Goal: Transaction & Acquisition: Purchase product/service

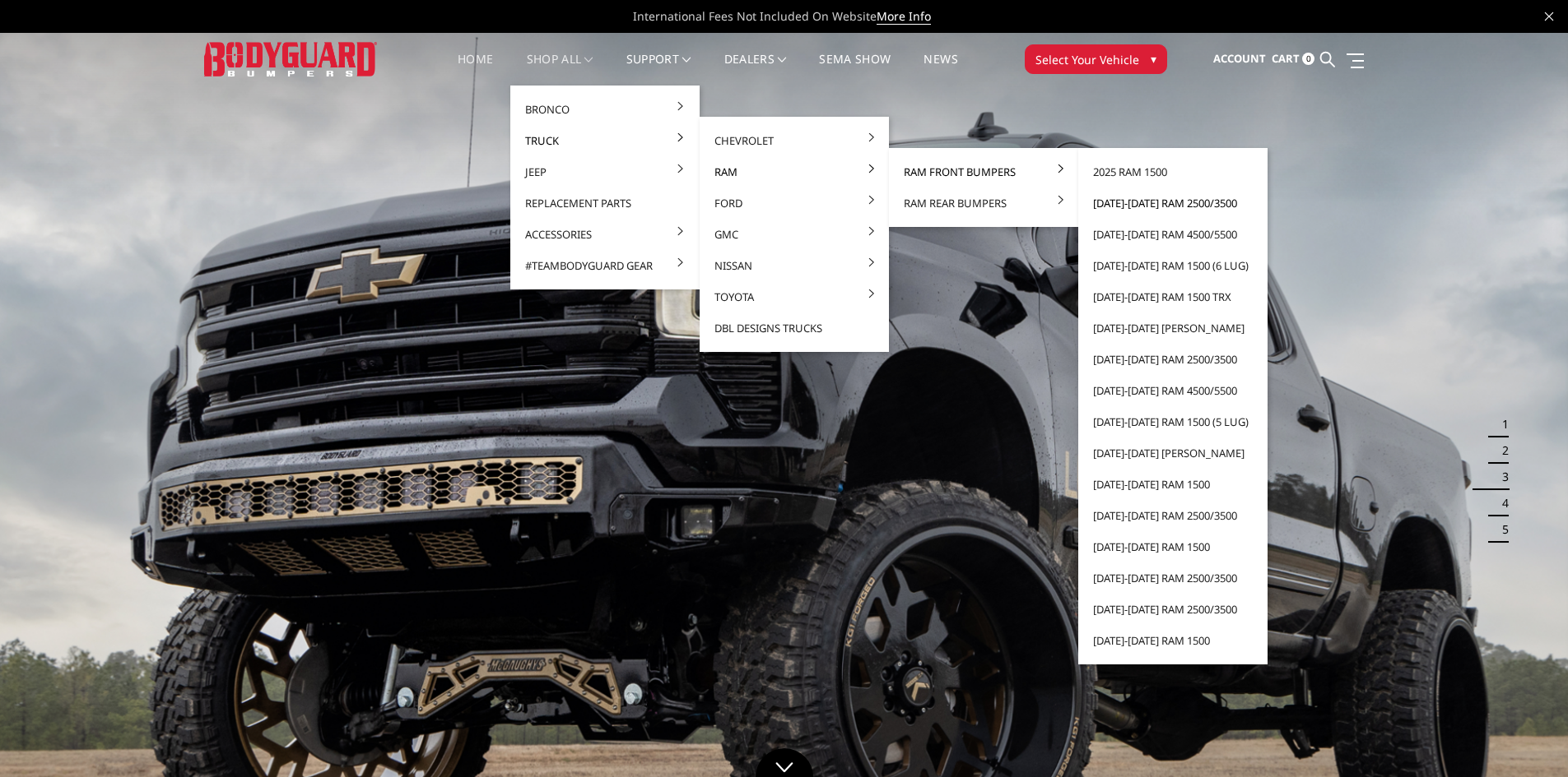
click at [1123, 205] on link "[DATE]-[DATE] Ram 2500/3500" at bounding box center [1173, 203] width 176 height 31
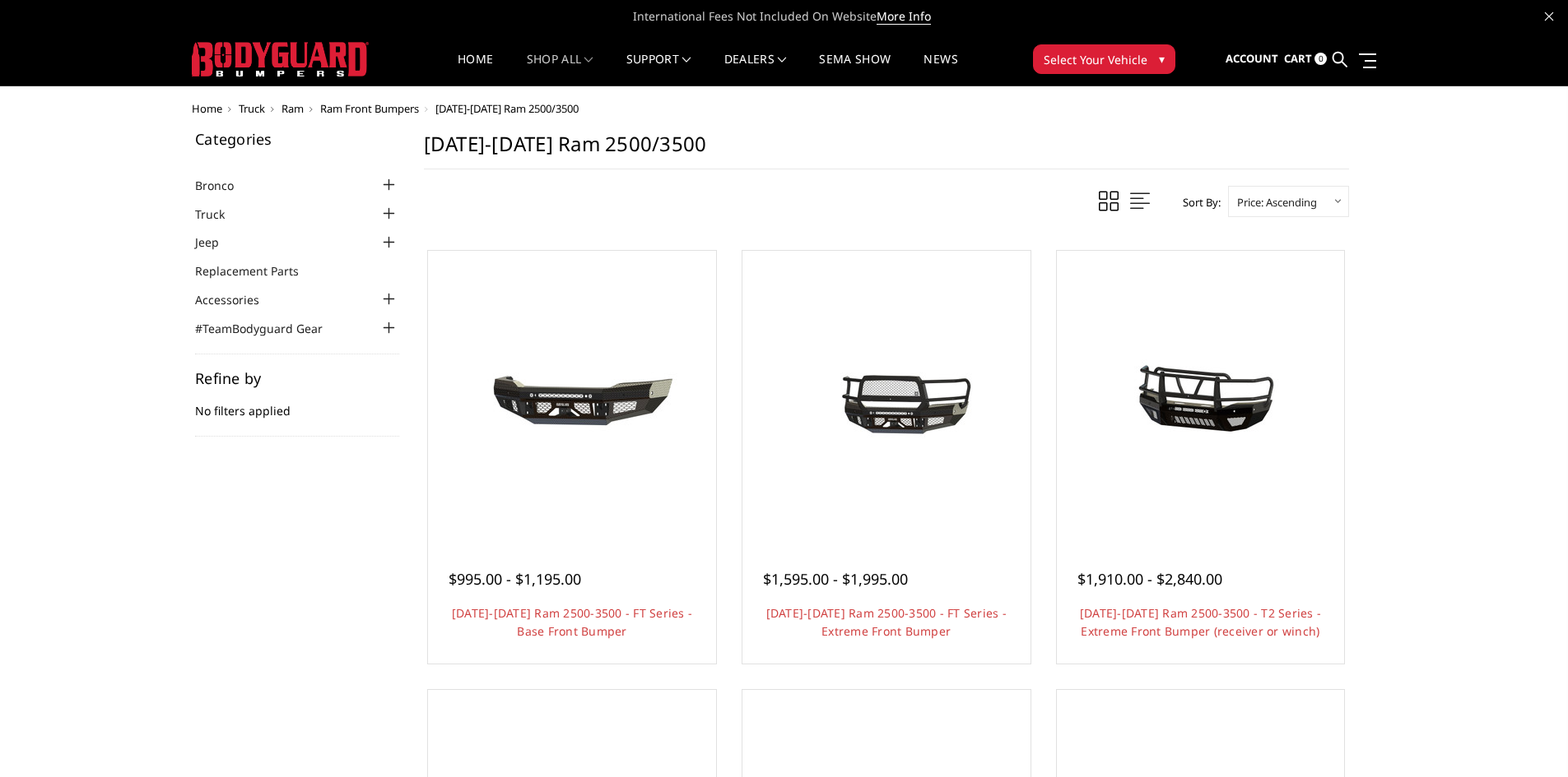
scroll to position [83, 0]
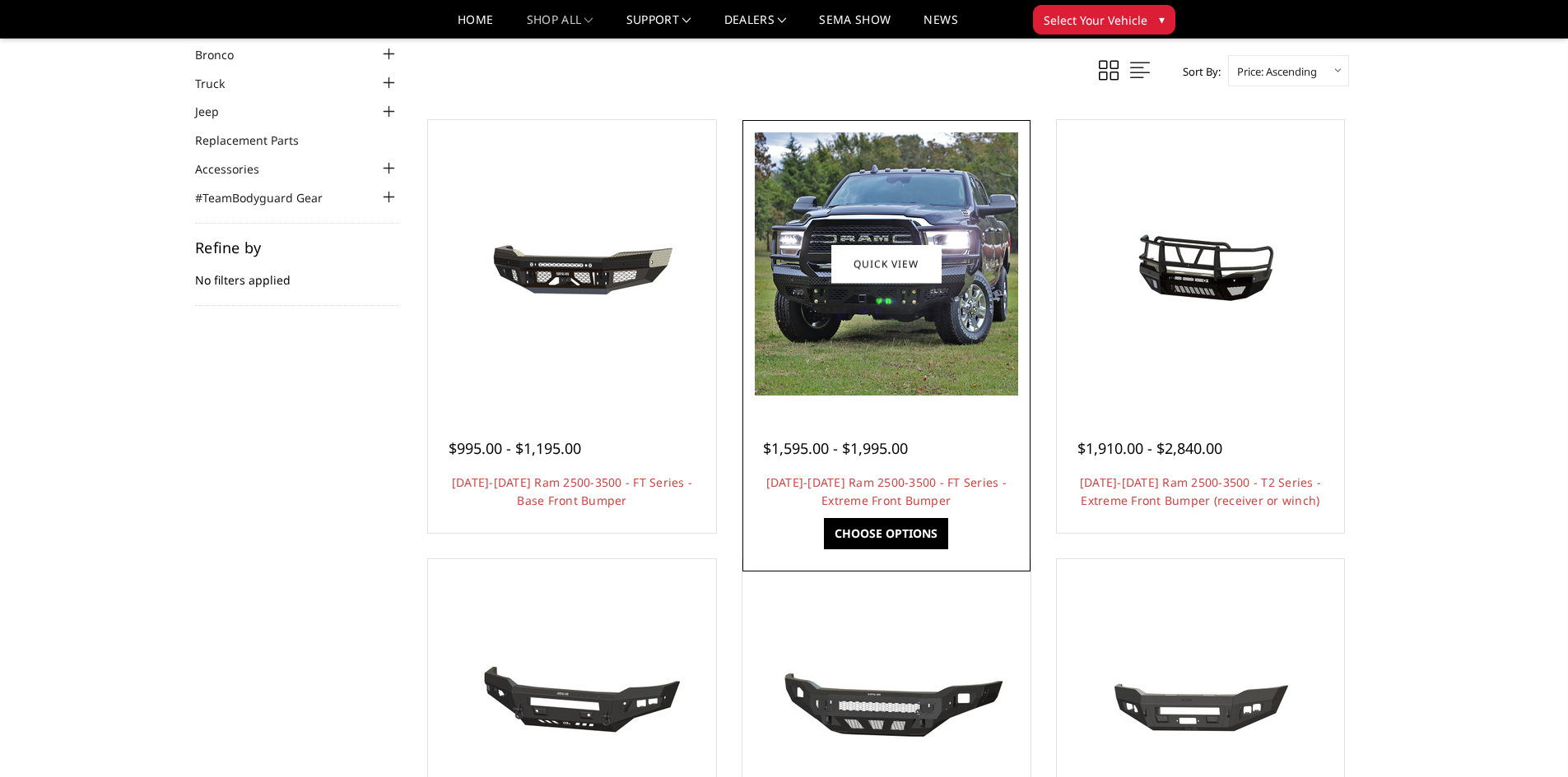
click at [901, 223] on img at bounding box center [886, 264] width 263 height 263
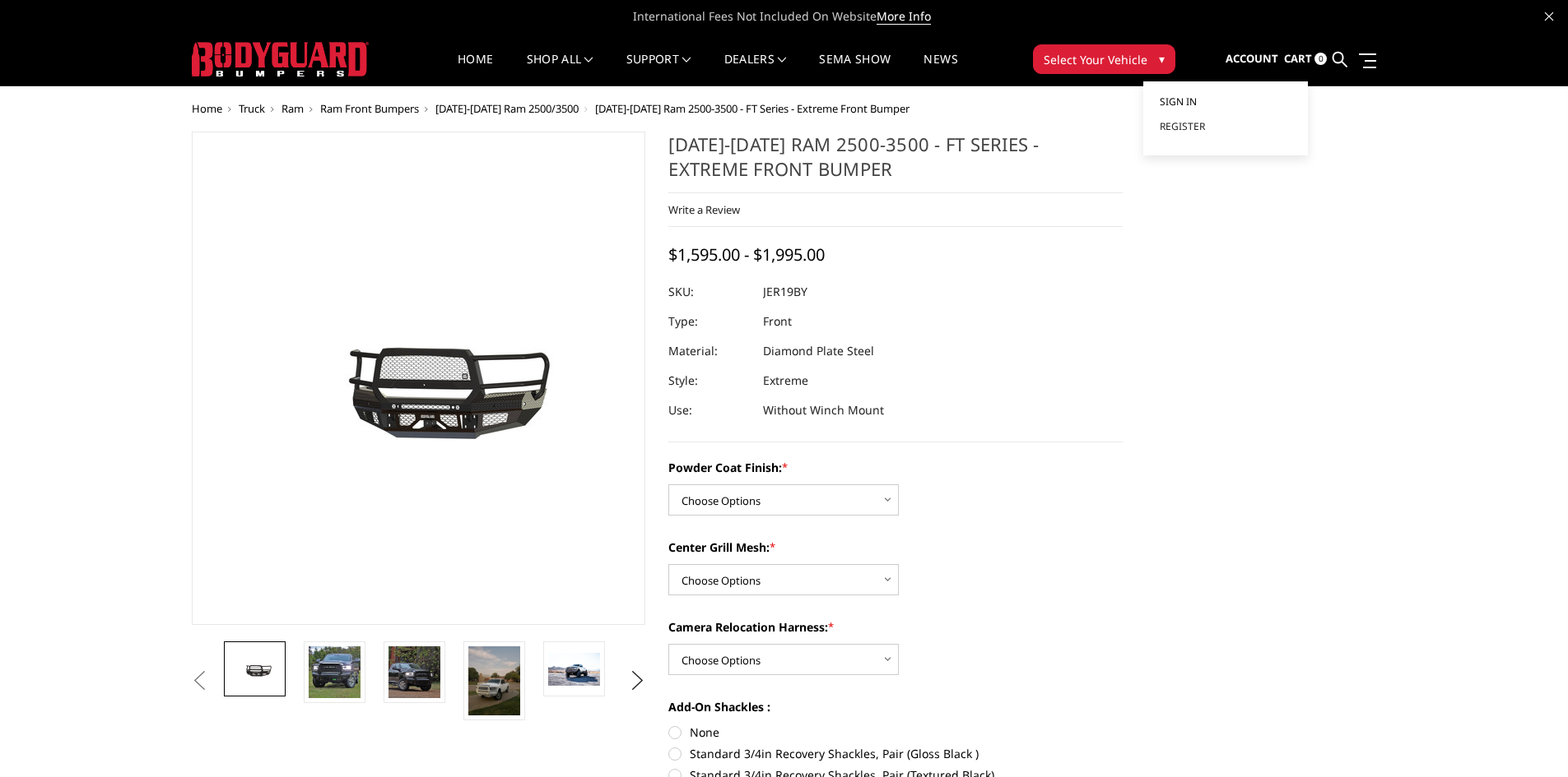
click at [1174, 101] on span "Sign in" at bounding box center [1178, 101] width 37 height 14
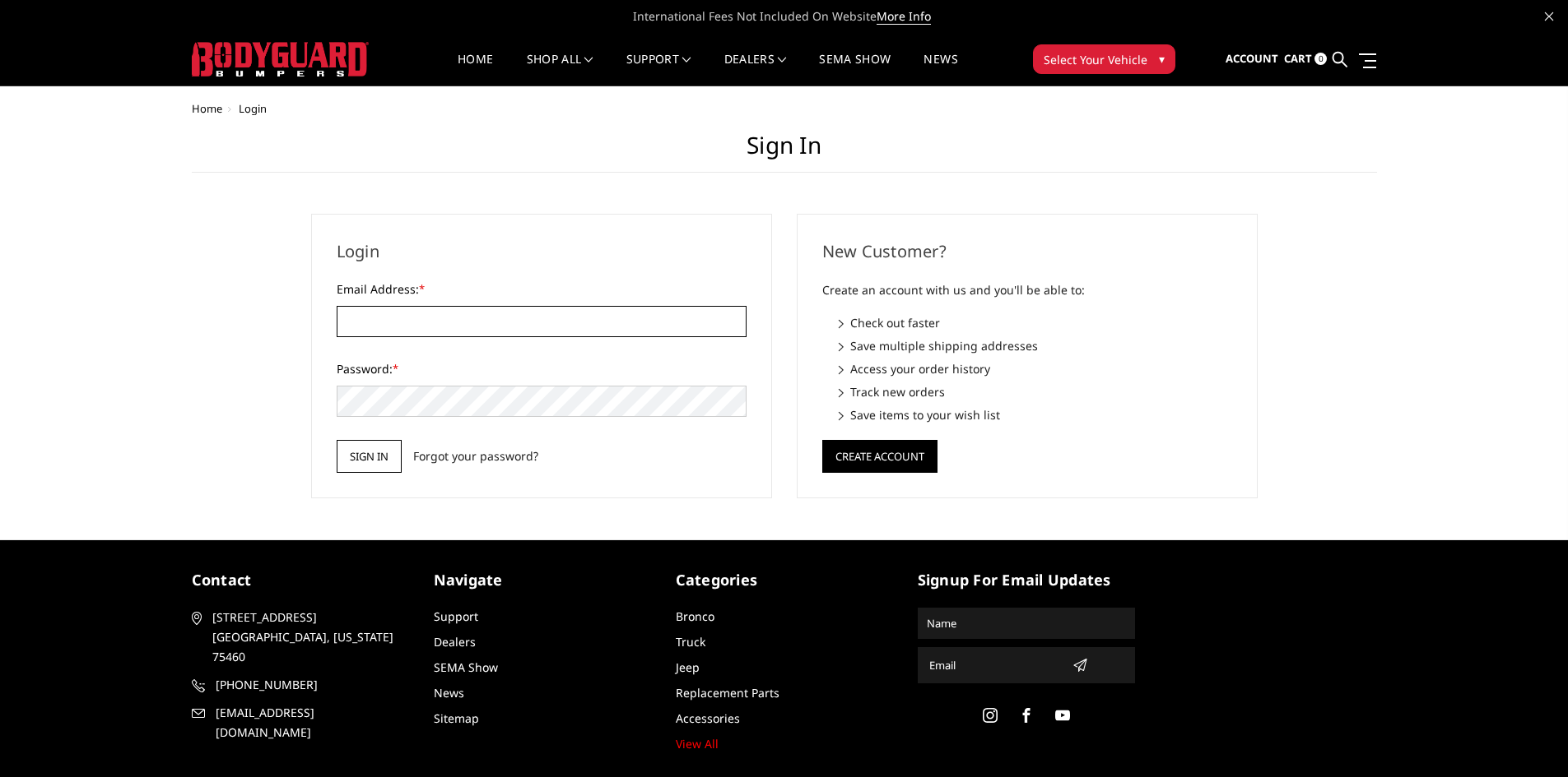
type input "beto.peters@271trailers.com"
click at [354, 461] on input "Sign in" at bounding box center [369, 457] width 65 height 33
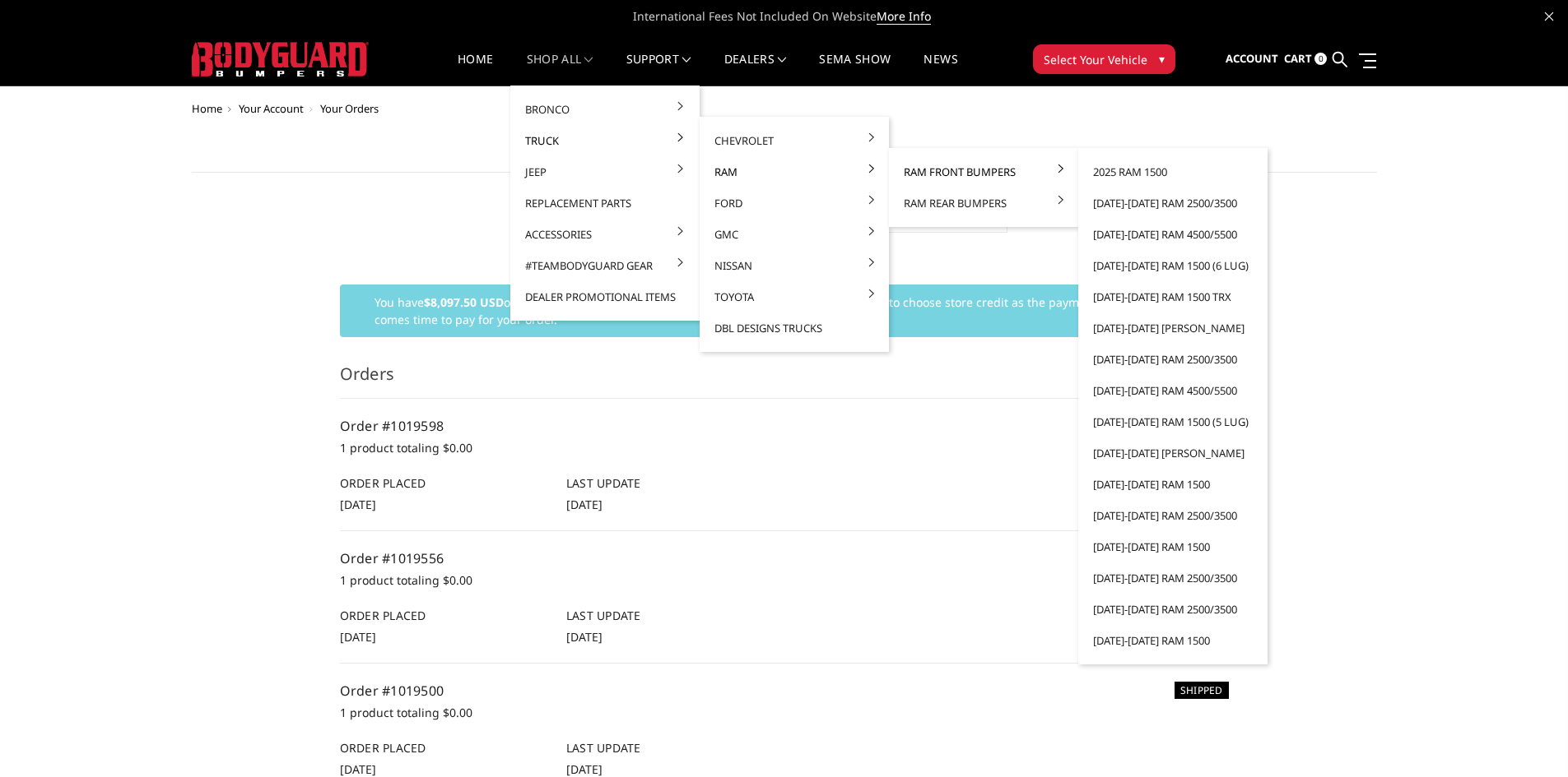
click at [919, 179] on link "Ram Front Bumpers" at bounding box center [984, 171] width 176 height 31
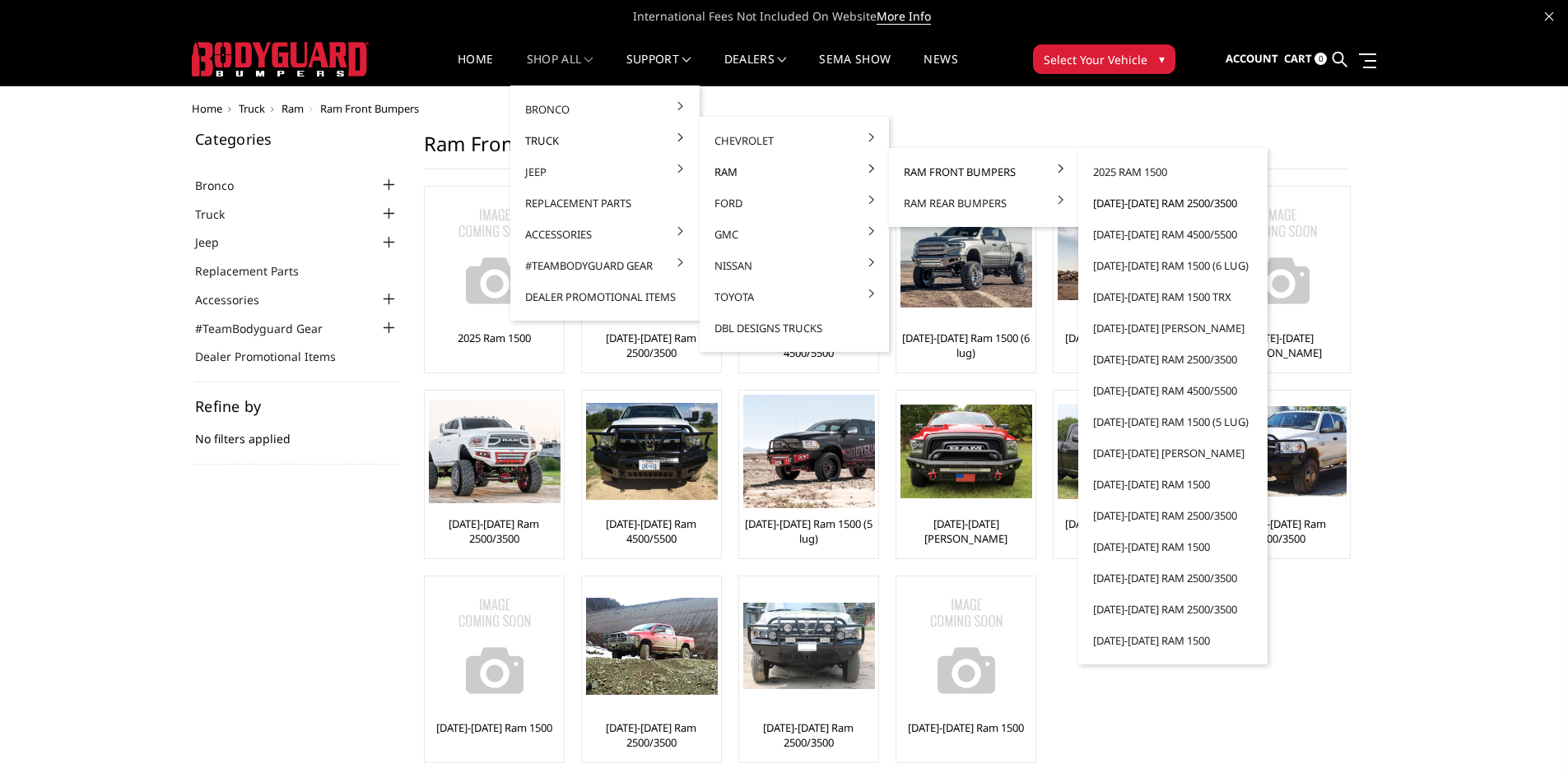
click at [1118, 211] on link "[DATE]-[DATE] Ram 2500/3500" at bounding box center [1173, 203] width 176 height 31
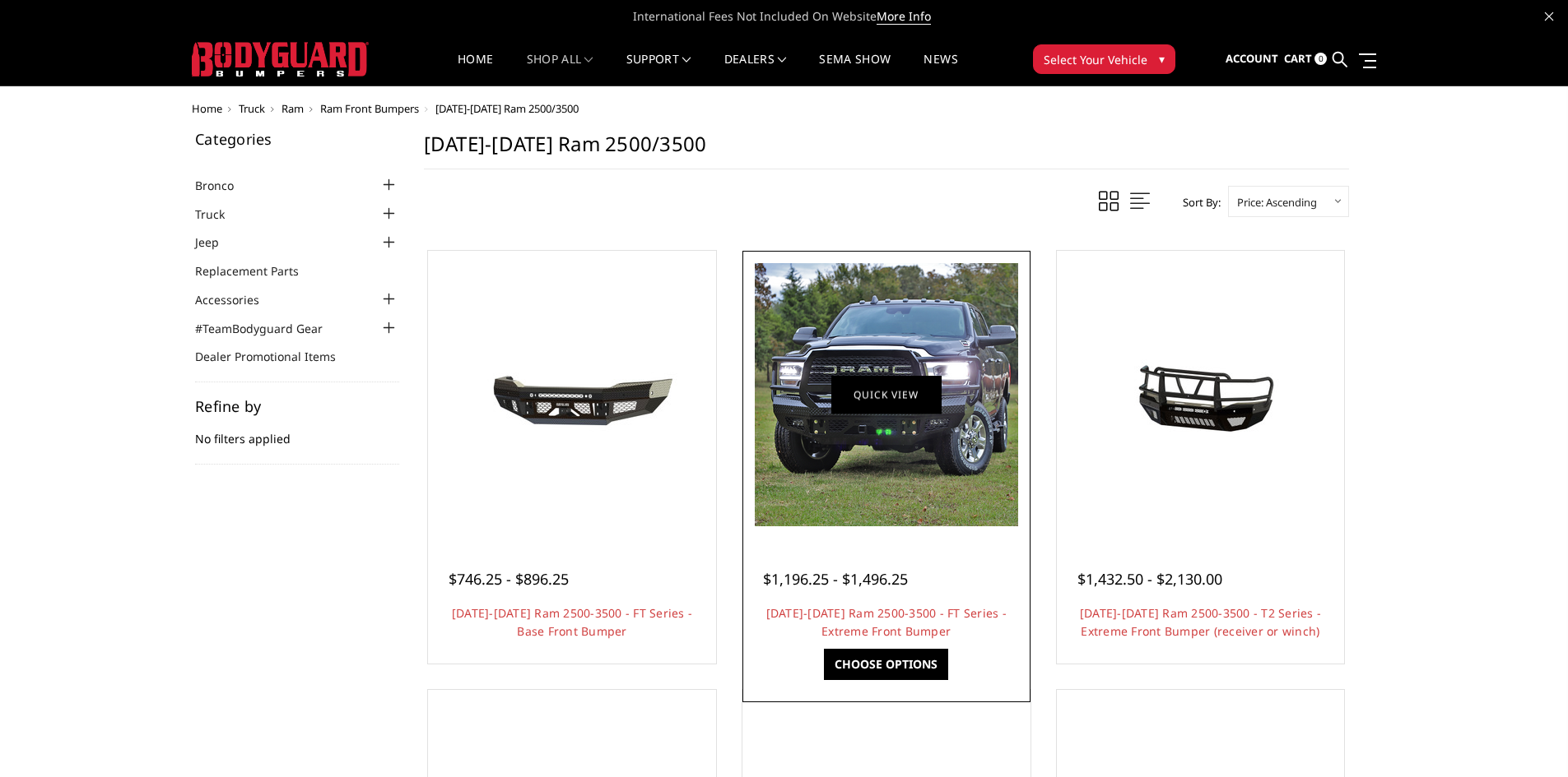
click at [884, 425] on img at bounding box center [886, 394] width 263 height 263
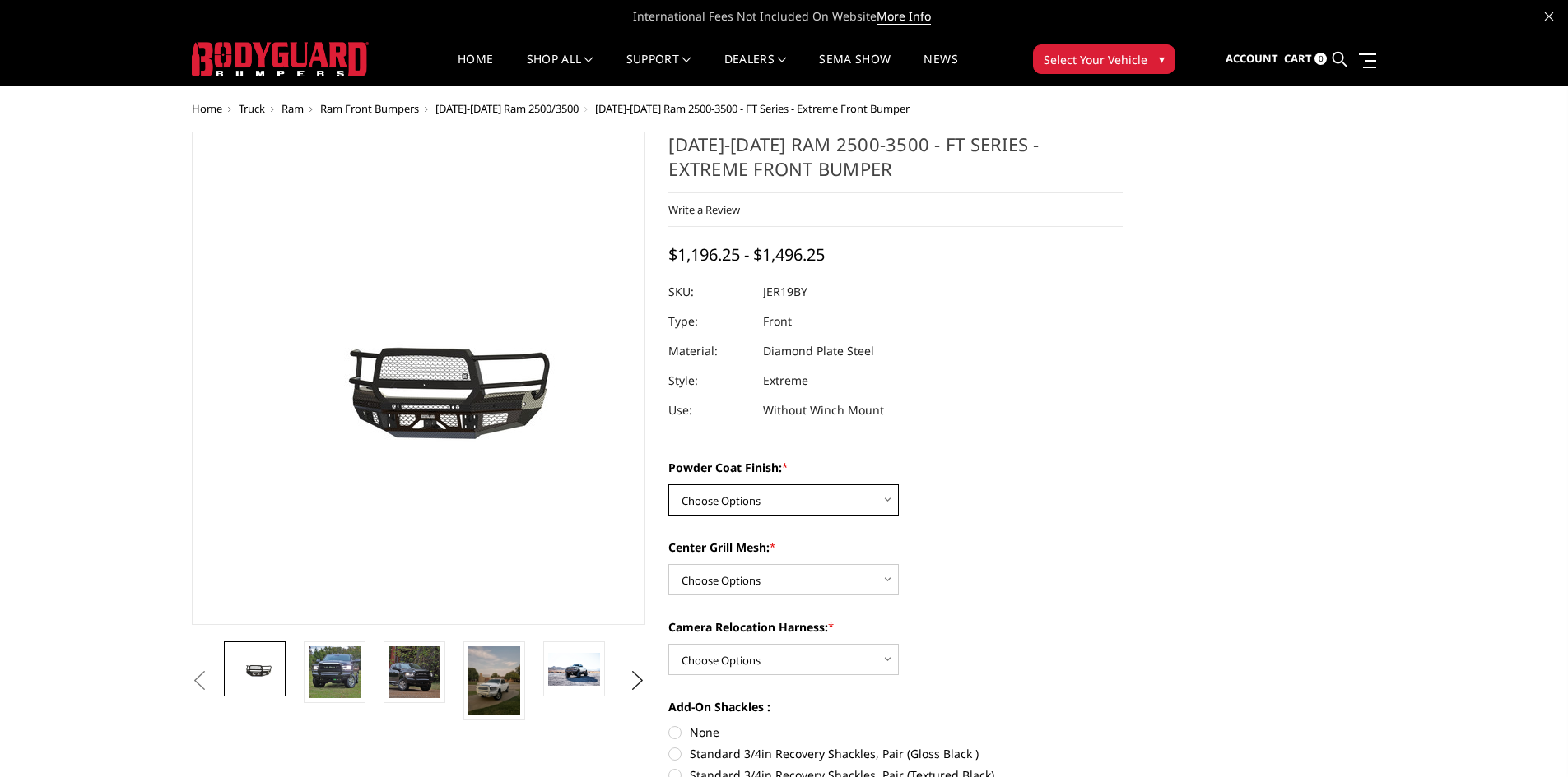
click at [781, 502] on select "Choose Options Bare Metal Gloss Black Powder Coat Textured Black Powder Coat" at bounding box center [784, 500] width 231 height 31
select select "3215"
click at [669, 485] on select "Choose Options Bare Metal Gloss Black Powder Coat Textured Black Powder Coat" at bounding box center [784, 500] width 231 height 31
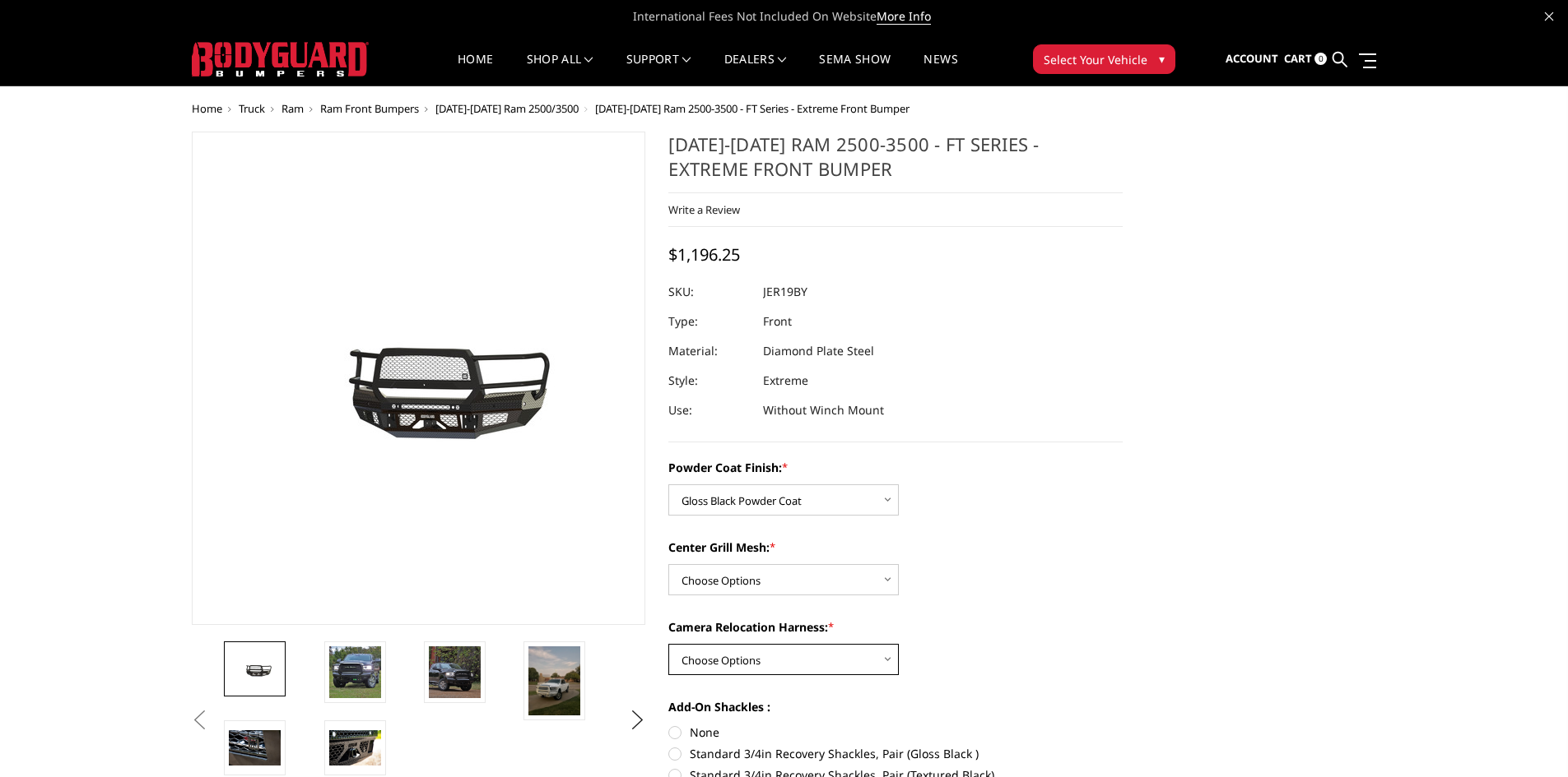
click at [725, 659] on select "Choose Options WITH Camera Relocation Harness WITHOUT Camera Relocation Harness" at bounding box center [784, 659] width 231 height 31
select select "3220"
click at [669, 644] on select "Choose Options WITH Camera Relocation Harness WITHOUT Camera Relocation Harness" at bounding box center [784, 659] width 231 height 31
click at [811, 578] on select "Choose Options WITH Expanded Metal in Center Grill WITHOUT Expanded Metal in Ce…" at bounding box center [784, 580] width 231 height 31
click at [669, 564] on select "Choose Options WITH Expanded Metal in Center Grill WITHOUT Expanded Metal in Ce…" at bounding box center [784, 580] width 231 height 31
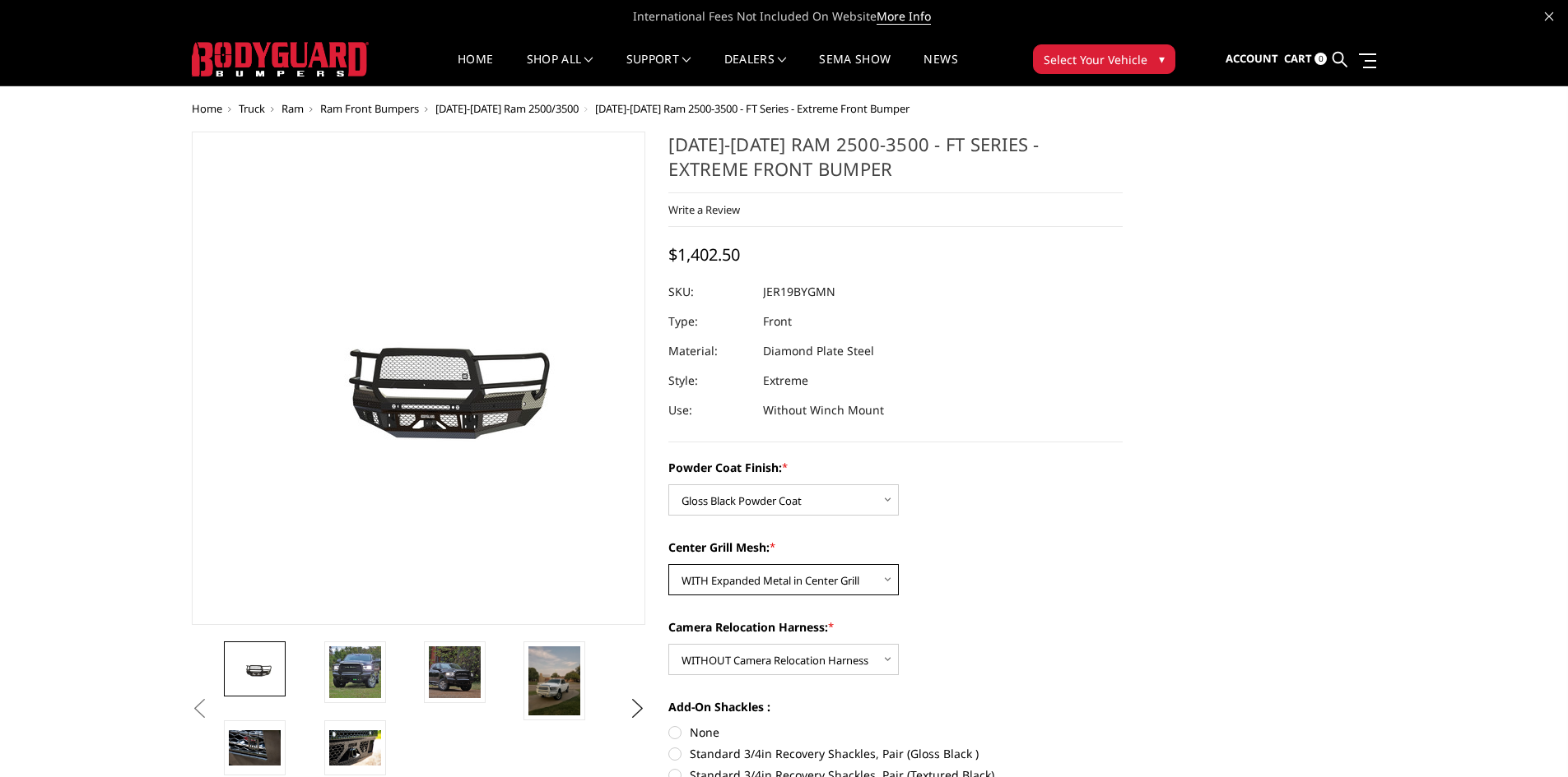
click at [810, 591] on select "Choose Options WITH Expanded Metal in Center Grill WITHOUT Expanded Metal in Ce…" at bounding box center [784, 580] width 231 height 31
click at [669, 564] on select "Choose Options WITH Expanded Metal in Center Grill WITHOUT Expanded Metal in Ce…" at bounding box center [784, 580] width 231 height 31
click at [791, 581] on select "Choose Options WITH Expanded Metal in Center Grill WITHOUT Expanded Metal in Ce…" at bounding box center [784, 580] width 231 height 31
select select "3217"
click at [669, 564] on select "Choose Options WITH Expanded Metal in Center Grill WITHOUT Expanded Metal in Ce…" at bounding box center [784, 580] width 231 height 31
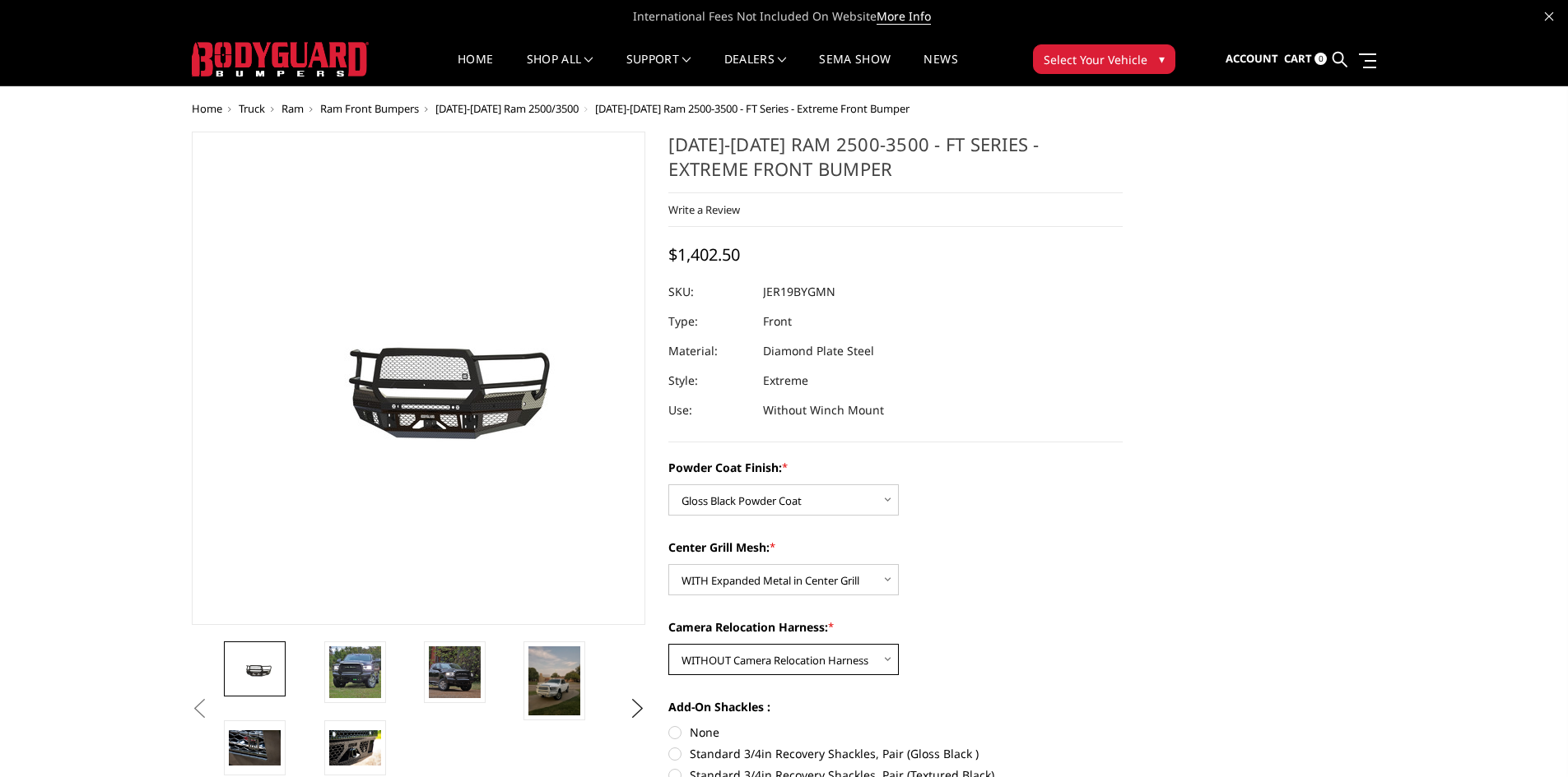
click at [757, 656] on select "Choose Options WITH Camera Relocation Harness WITHOUT Camera Relocation Harness" at bounding box center [784, 659] width 231 height 31
click at [704, 654] on select "Choose Options WITH Camera Relocation Harness WITHOUT Camera Relocation Harness" at bounding box center [784, 659] width 231 height 31
click at [669, 644] on select "Choose Options WITH Camera Relocation Harness WITHOUT Camera Relocation Harness" at bounding box center [784, 659] width 231 height 31
click at [716, 665] on select "Choose Options WITH Camera Relocation Harness WITHOUT Camera Relocation Harness" at bounding box center [784, 659] width 231 height 31
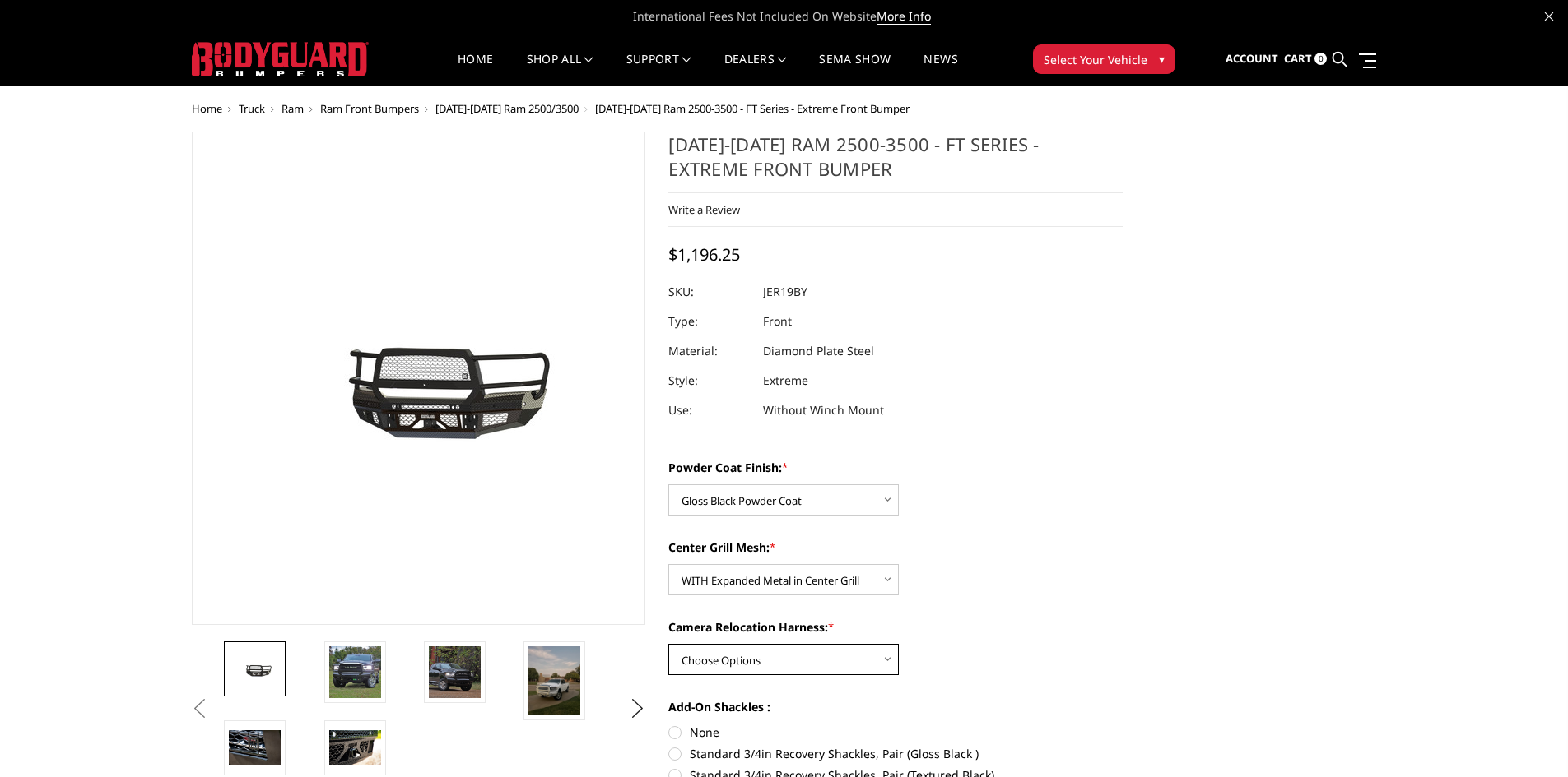
select select "3220"
click at [669, 644] on select "Choose Options WITH Camera Relocation Harness WITHOUT Camera Relocation Harness" at bounding box center [784, 659] width 231 height 31
click at [719, 589] on select "Choose Options WITH Expanded Metal in Center Grill WITHOUT Expanded Metal in Ce…" at bounding box center [784, 580] width 231 height 31
click at [669, 564] on select "Choose Options WITH Expanded Metal in Center Grill WITHOUT Expanded Metal in Ce…" at bounding box center [784, 580] width 231 height 31
click at [809, 501] on select "Choose Options Bare Metal Gloss Black Powder Coat Textured Black Powder Coat" at bounding box center [784, 500] width 231 height 31
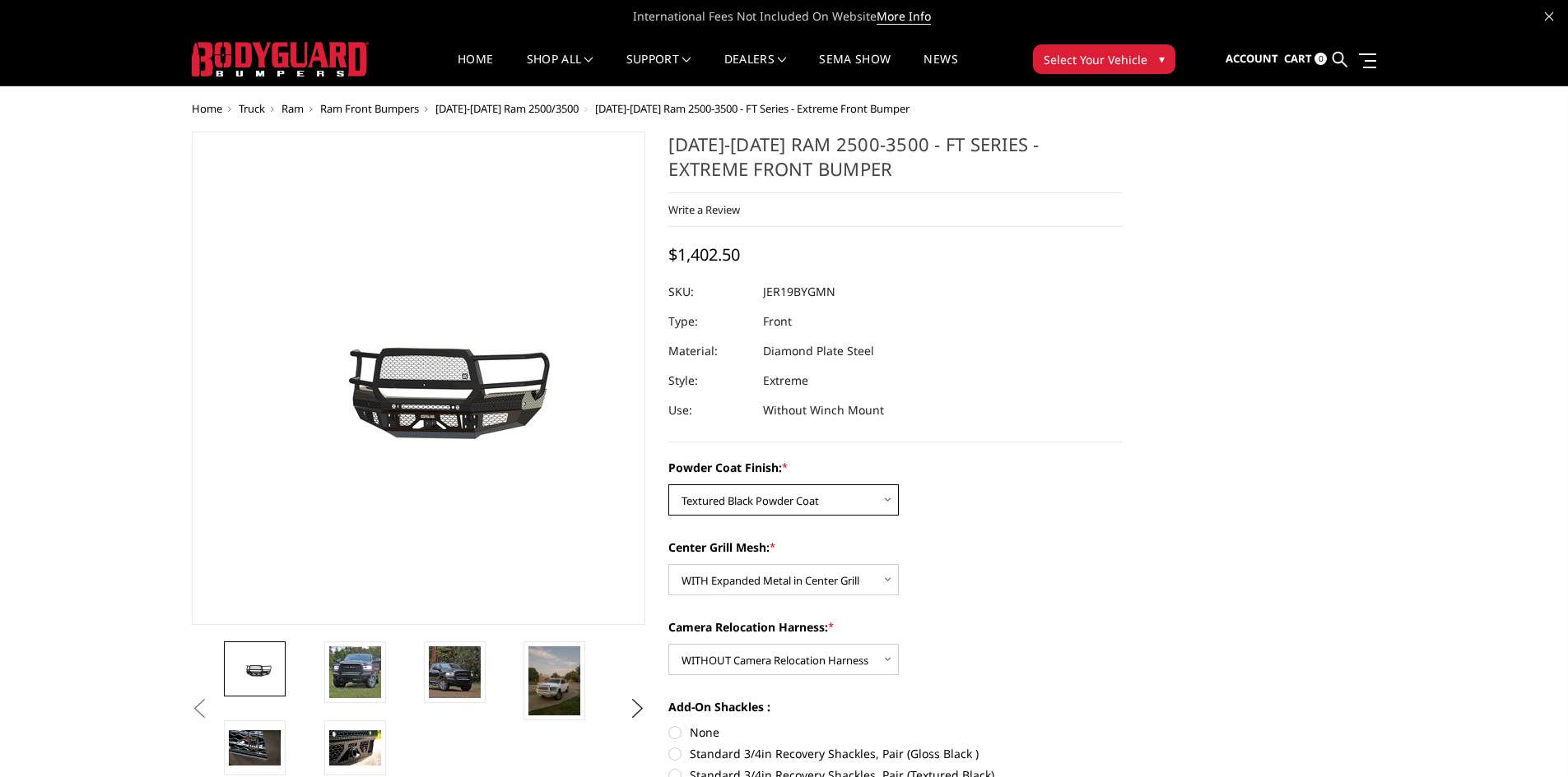
click at [669, 485] on select "Choose Options Bare Metal Gloss Black Powder Coat Textured Black Powder Coat" at bounding box center [784, 500] width 231 height 31
click at [797, 502] on select "Choose Options Bare Metal Gloss Black Powder Coat Textured Black Powder Coat" at bounding box center [784, 500] width 231 height 31
click at [669, 485] on select "Choose Options Bare Metal Gloss Black Powder Coat Textured Black Powder Coat" at bounding box center [784, 500] width 231 height 31
click at [798, 502] on select "Choose Options Bare Metal Gloss Black Powder Coat Textured Black Powder Coat" at bounding box center [784, 500] width 231 height 31
select select "3215"
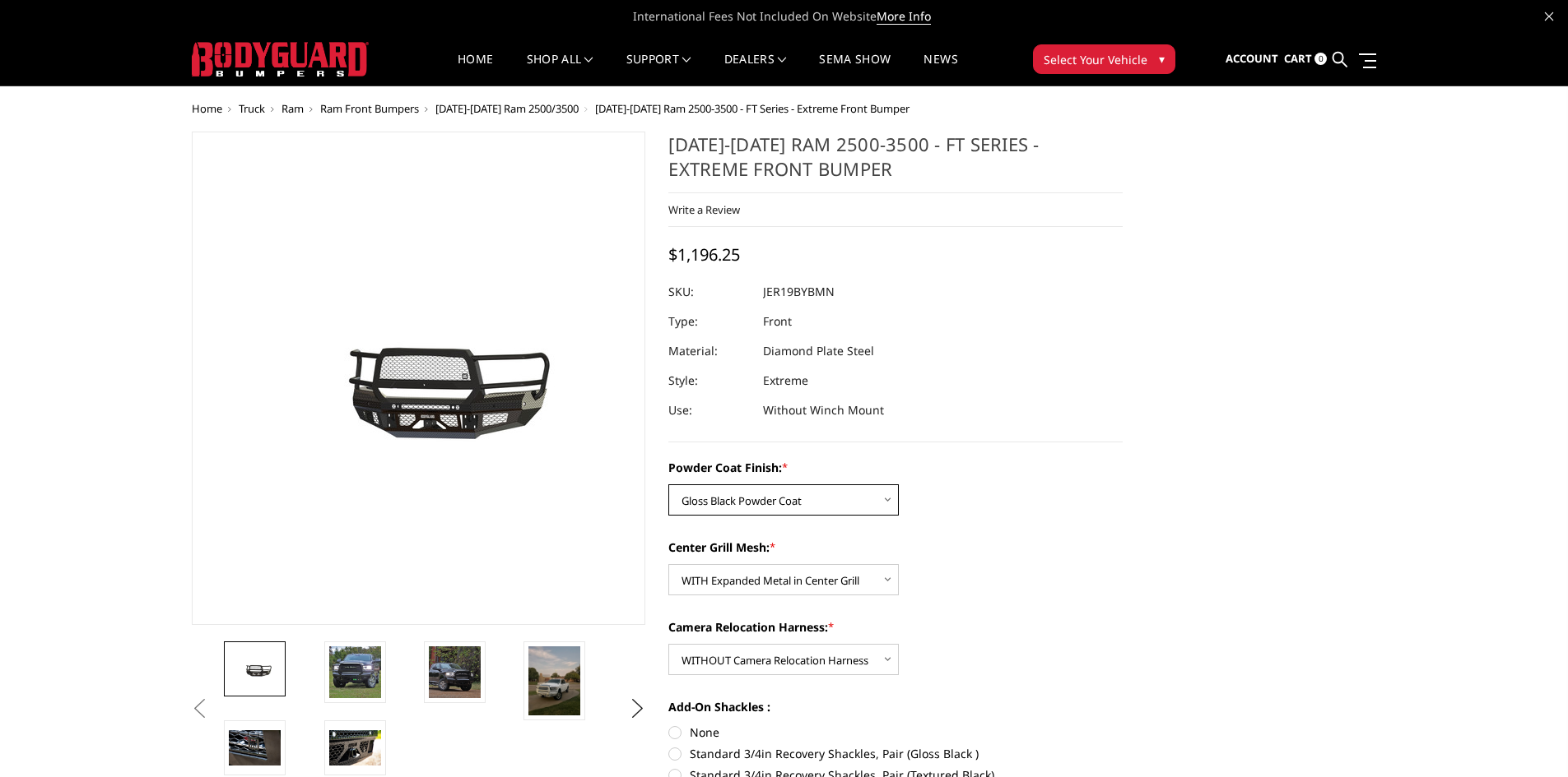
click at [669, 485] on select "Choose Options Bare Metal Gloss Black Powder Coat Textured Black Powder Coat" at bounding box center [784, 500] width 231 height 31
click at [358, 672] on img at bounding box center [355, 673] width 52 height 52
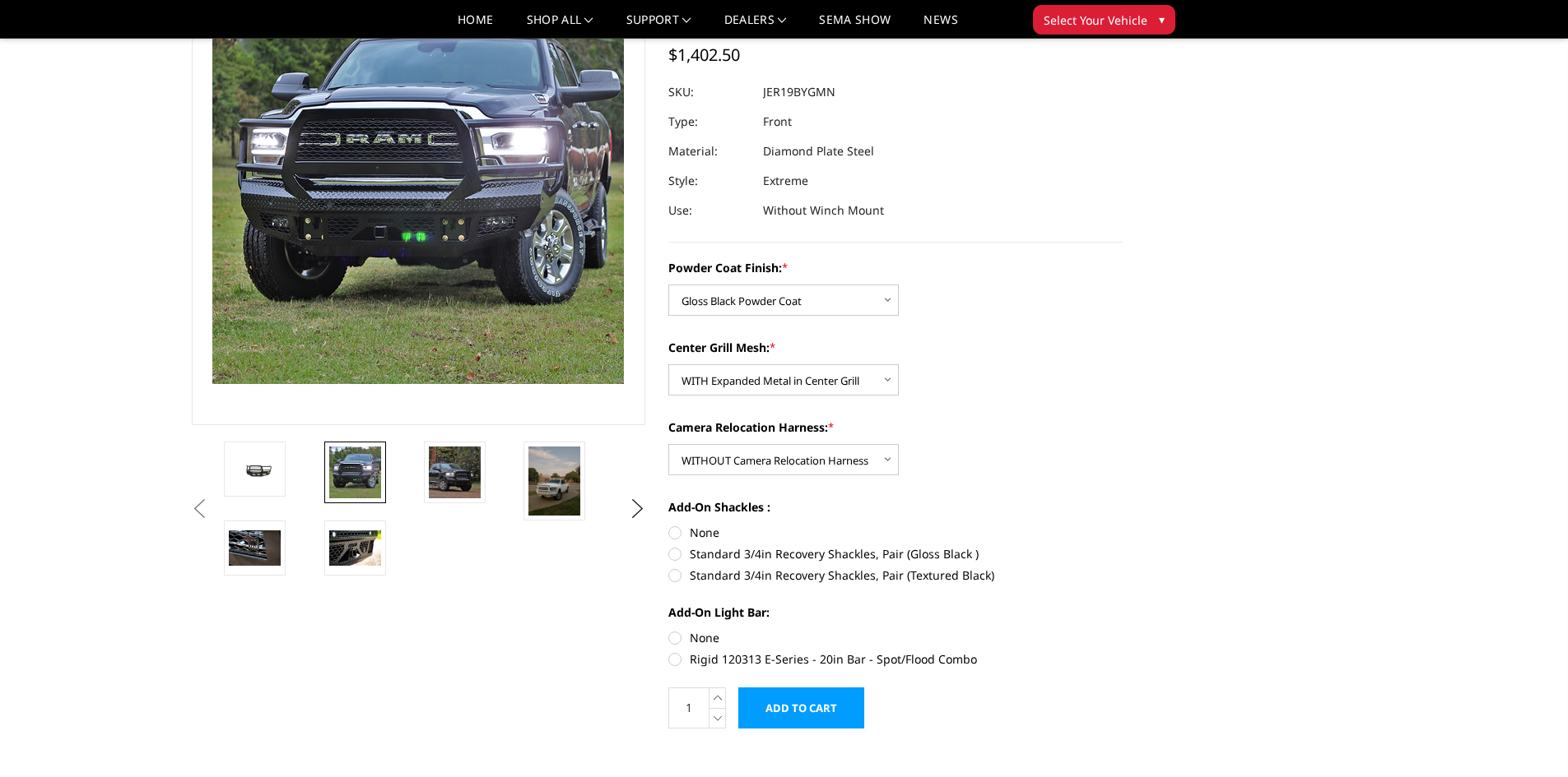
scroll to position [164, 0]
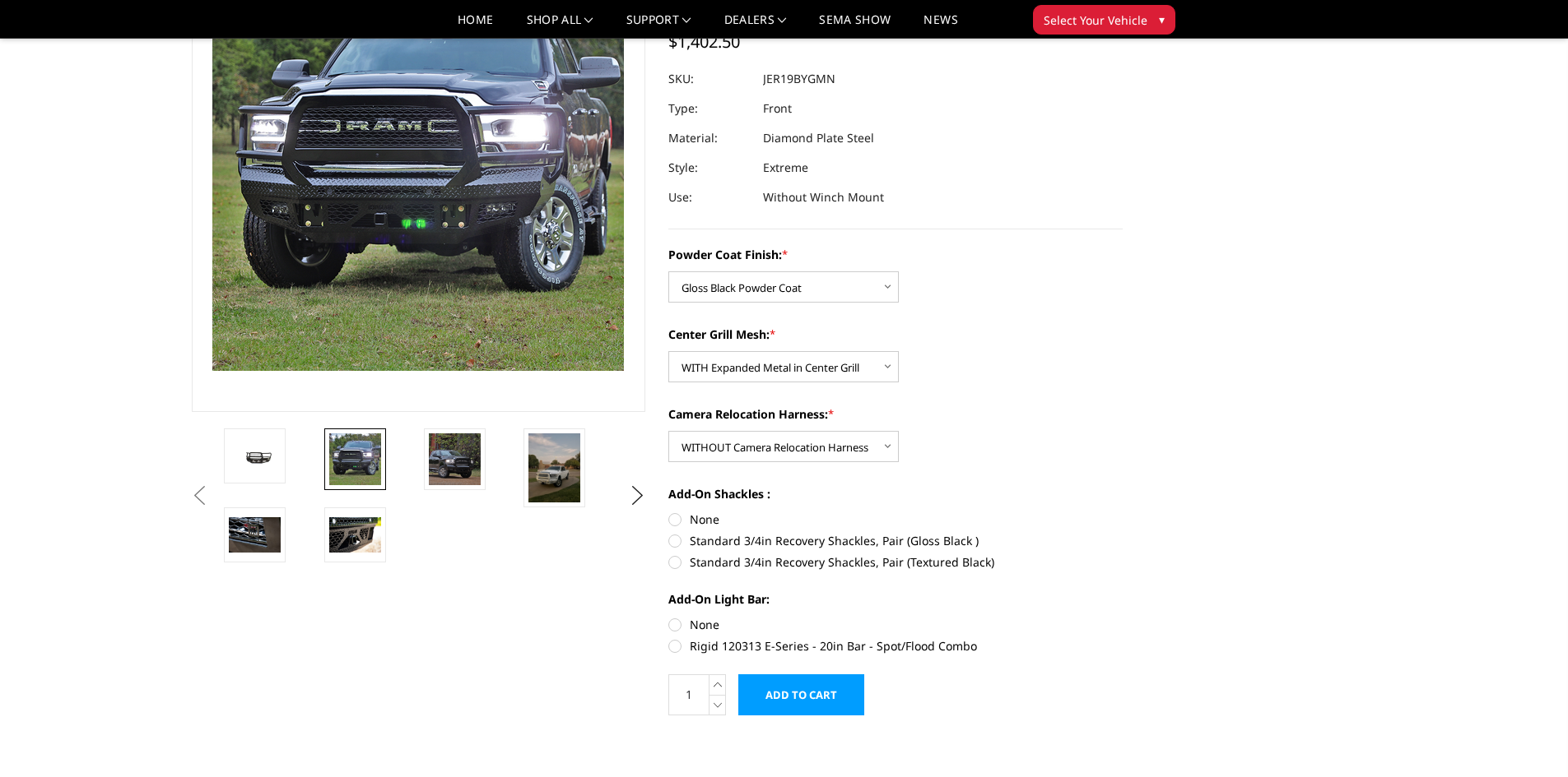
click at [673, 516] on label "None" at bounding box center [896, 519] width 454 height 17
click at [669, 511] on input "None" at bounding box center [669, 511] width 1 height 1
radio input "true"
click at [679, 629] on label "None" at bounding box center [896, 624] width 454 height 17
click at [669, 617] on input "None" at bounding box center [669, 616] width 1 height 1
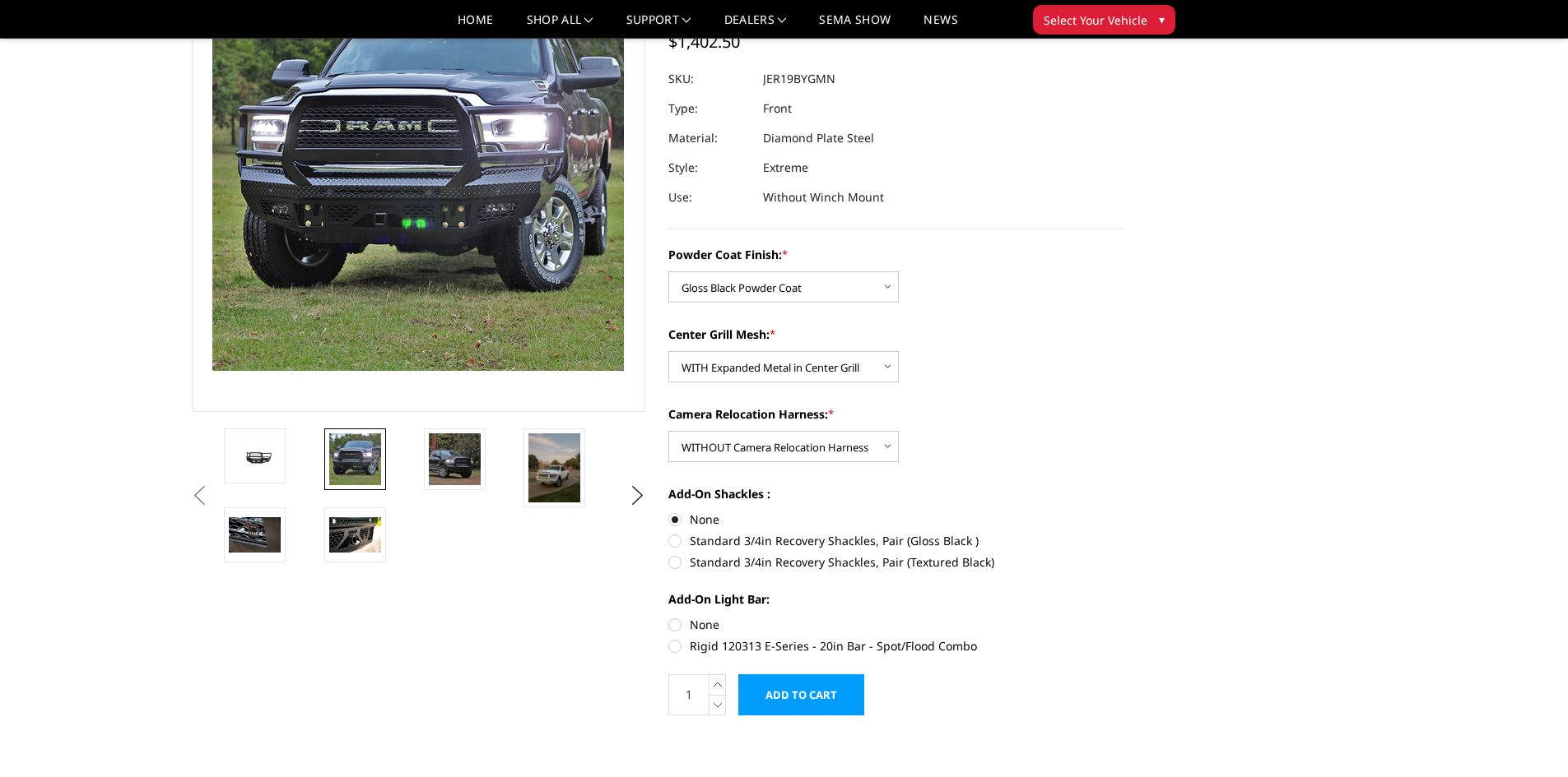
radio input "true"
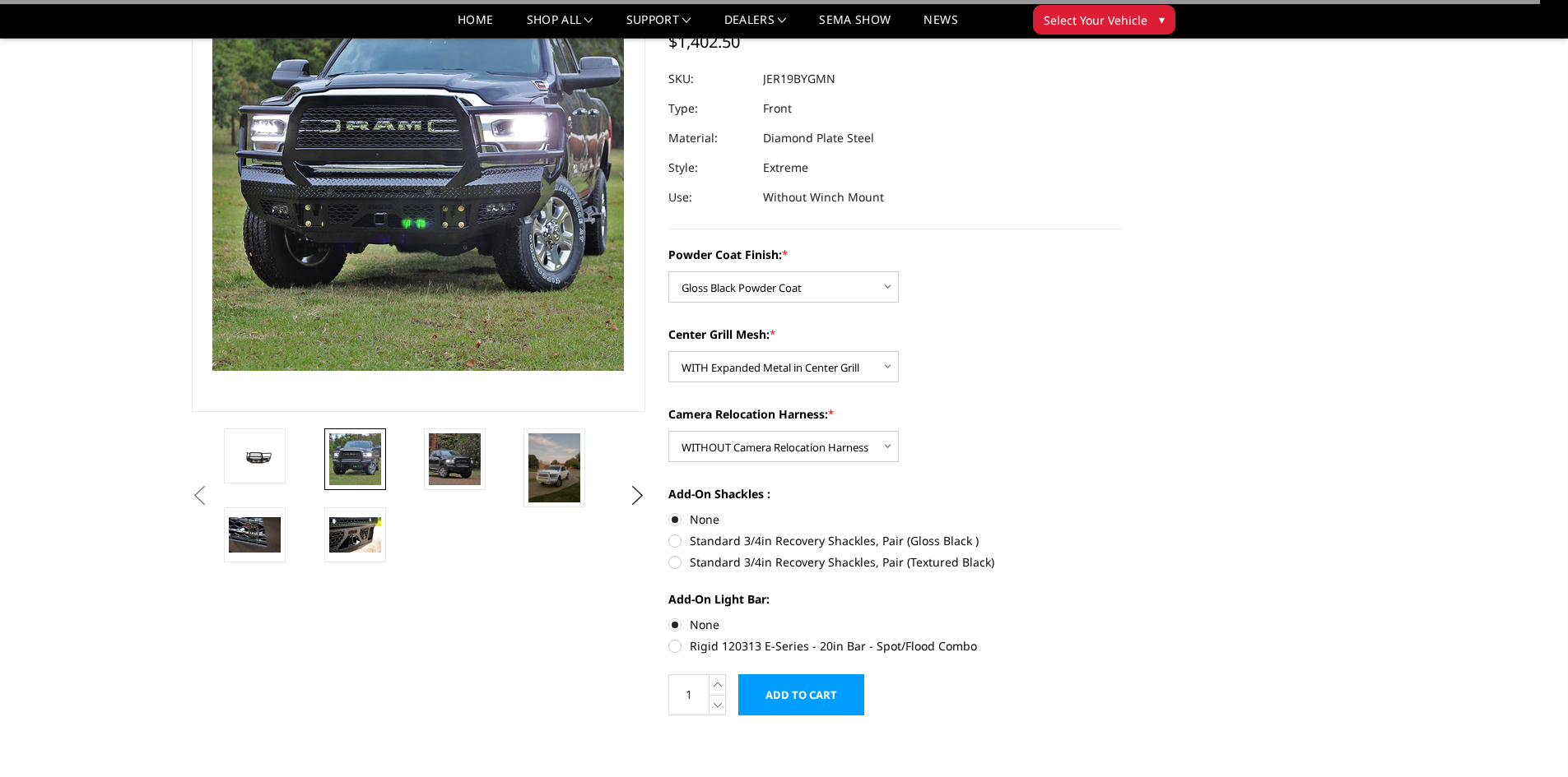
scroll to position [0, 0]
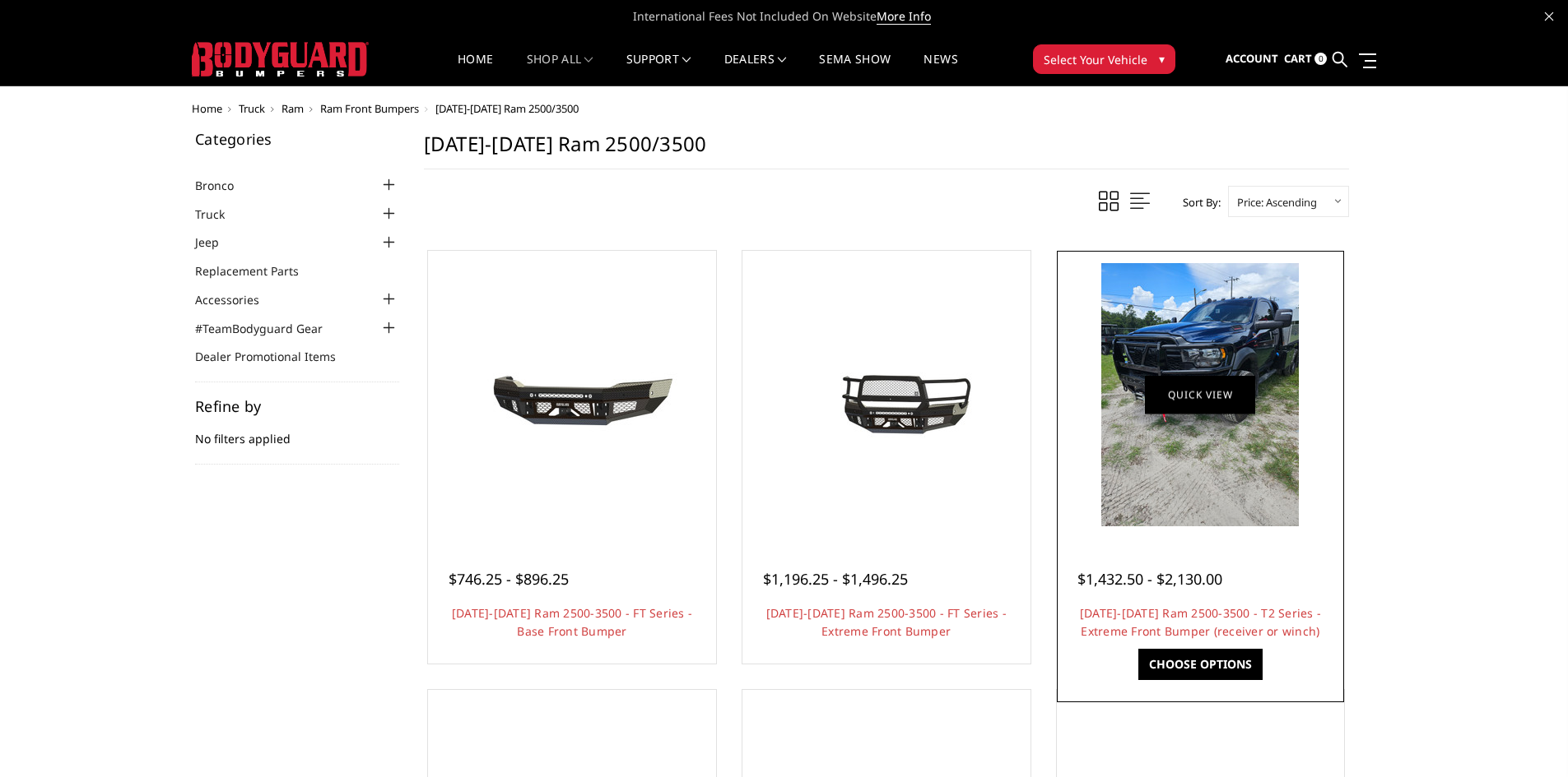
click at [1206, 393] on link "Quick view" at bounding box center [1199, 394] width 110 height 39
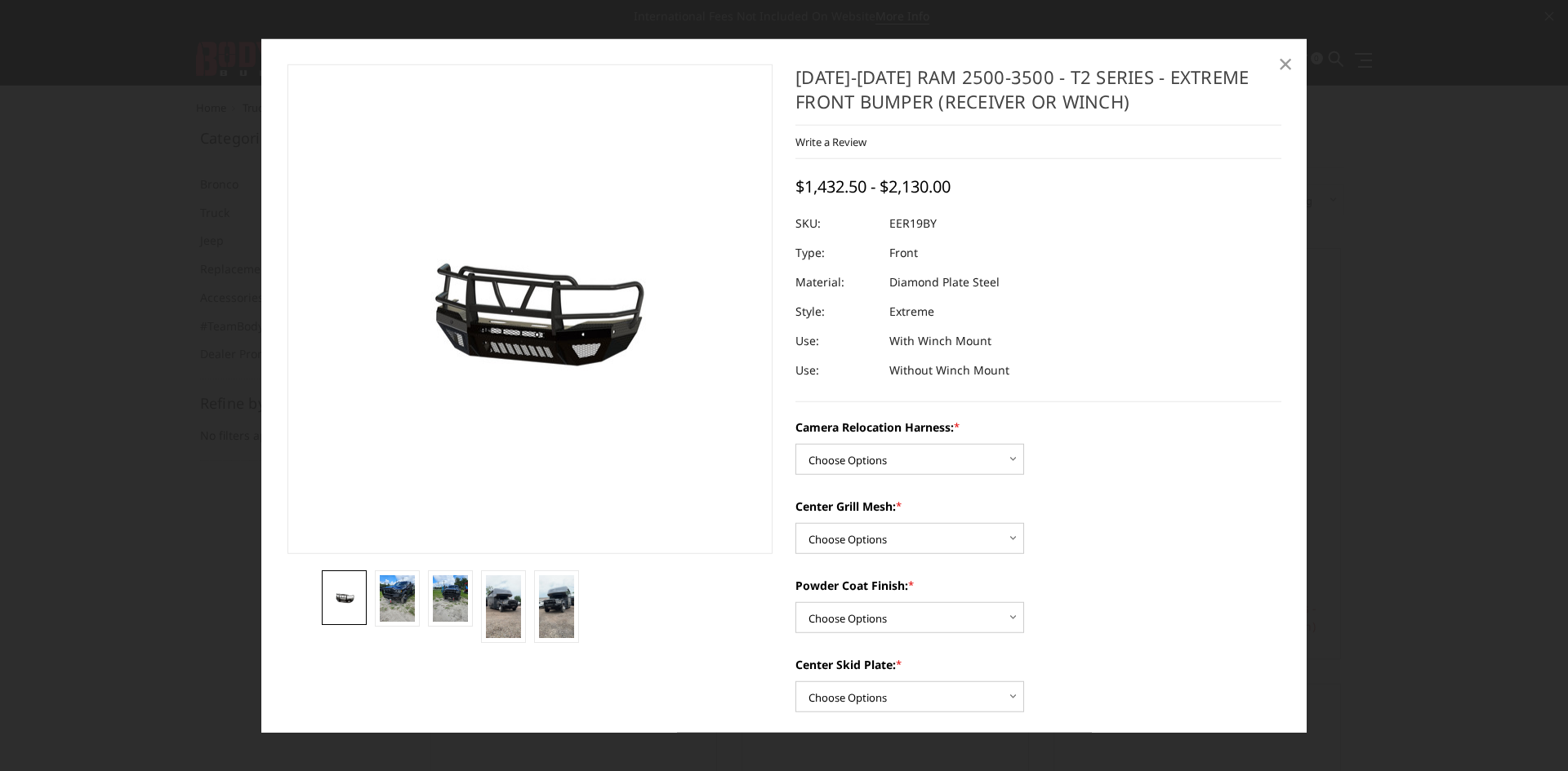
click at [1283, 58] on span "×" at bounding box center [1285, 62] width 15 height 35
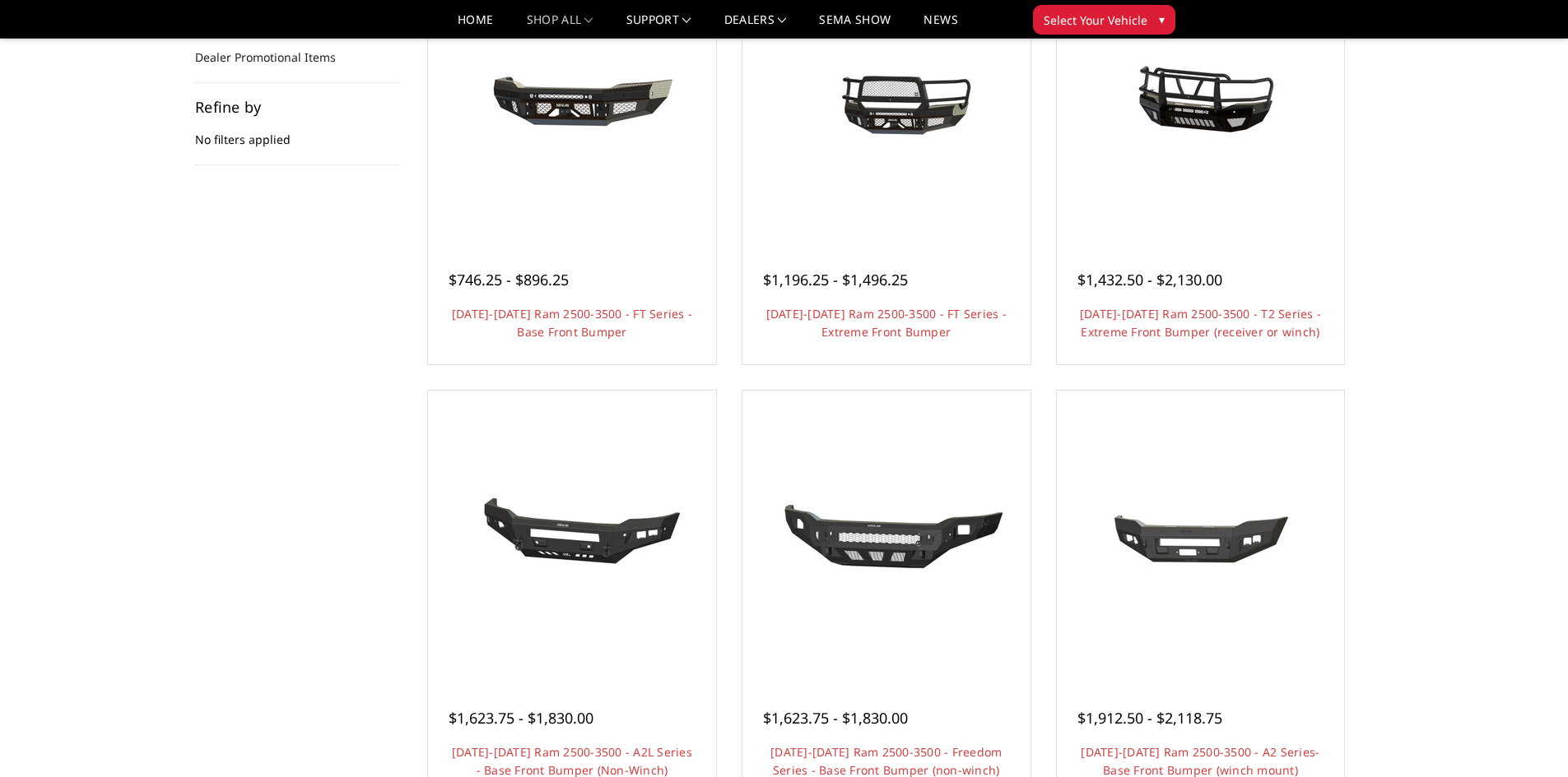
scroll to position [247, 0]
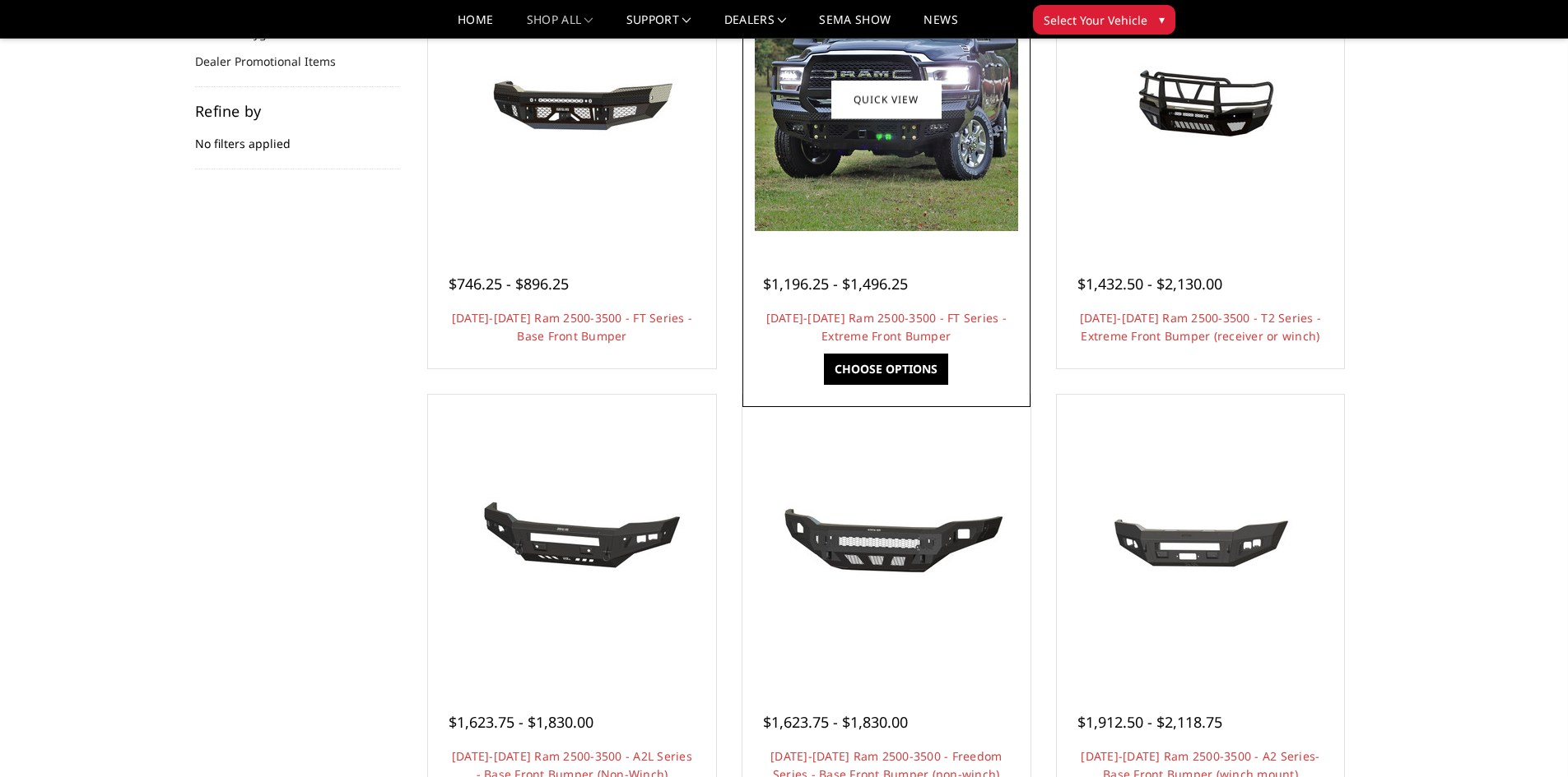
click at [888, 136] on img at bounding box center [886, 99] width 263 height 263
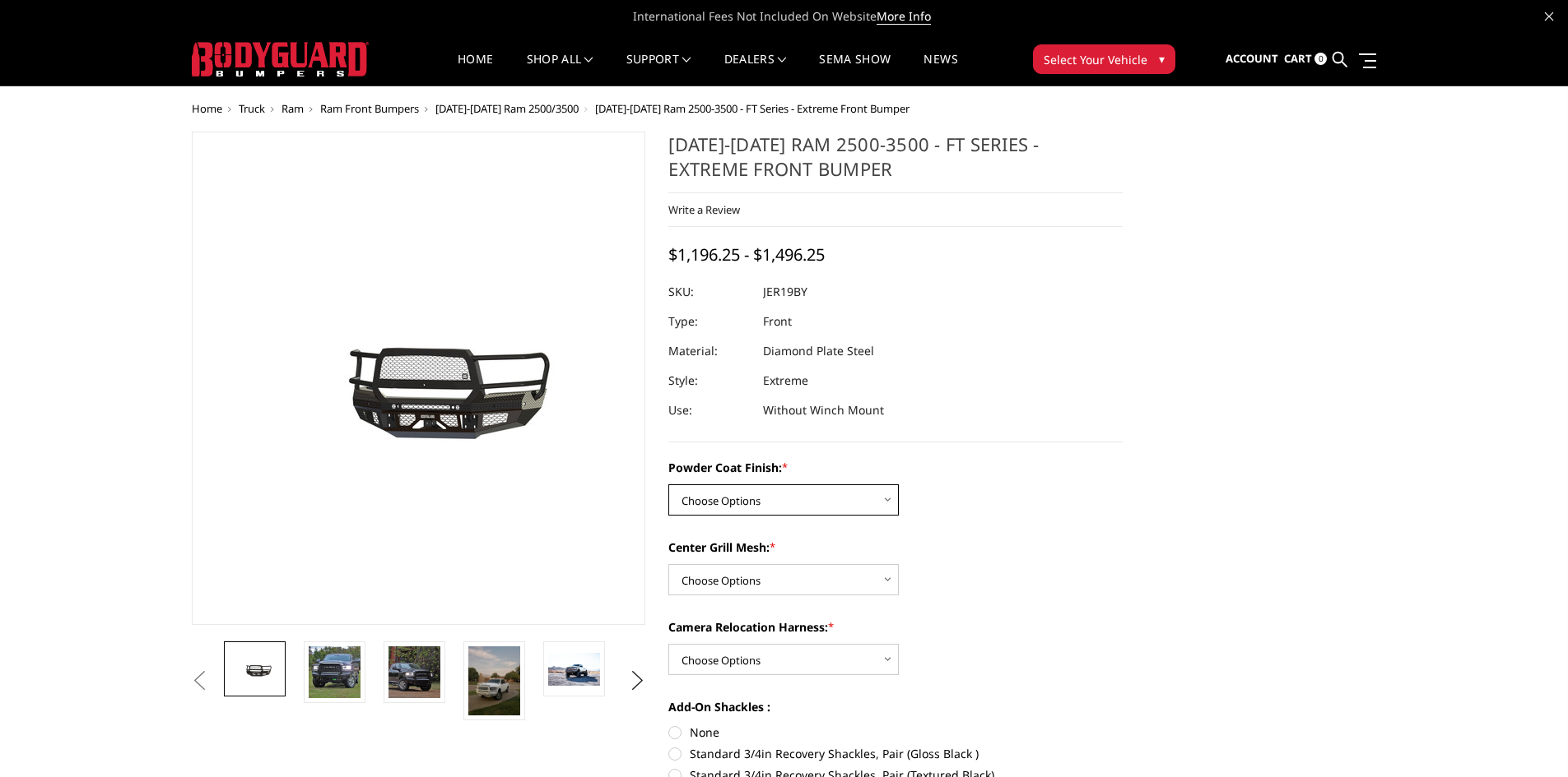
click at [776, 500] on select "Choose Options Bare Metal Gloss Black Powder Coat Textured Black Powder Coat" at bounding box center [784, 500] width 231 height 31
select select "3215"
click at [669, 485] on select "Choose Options Bare Metal Gloss Black Powder Coat Textured Black Powder Coat" at bounding box center [784, 500] width 231 height 31
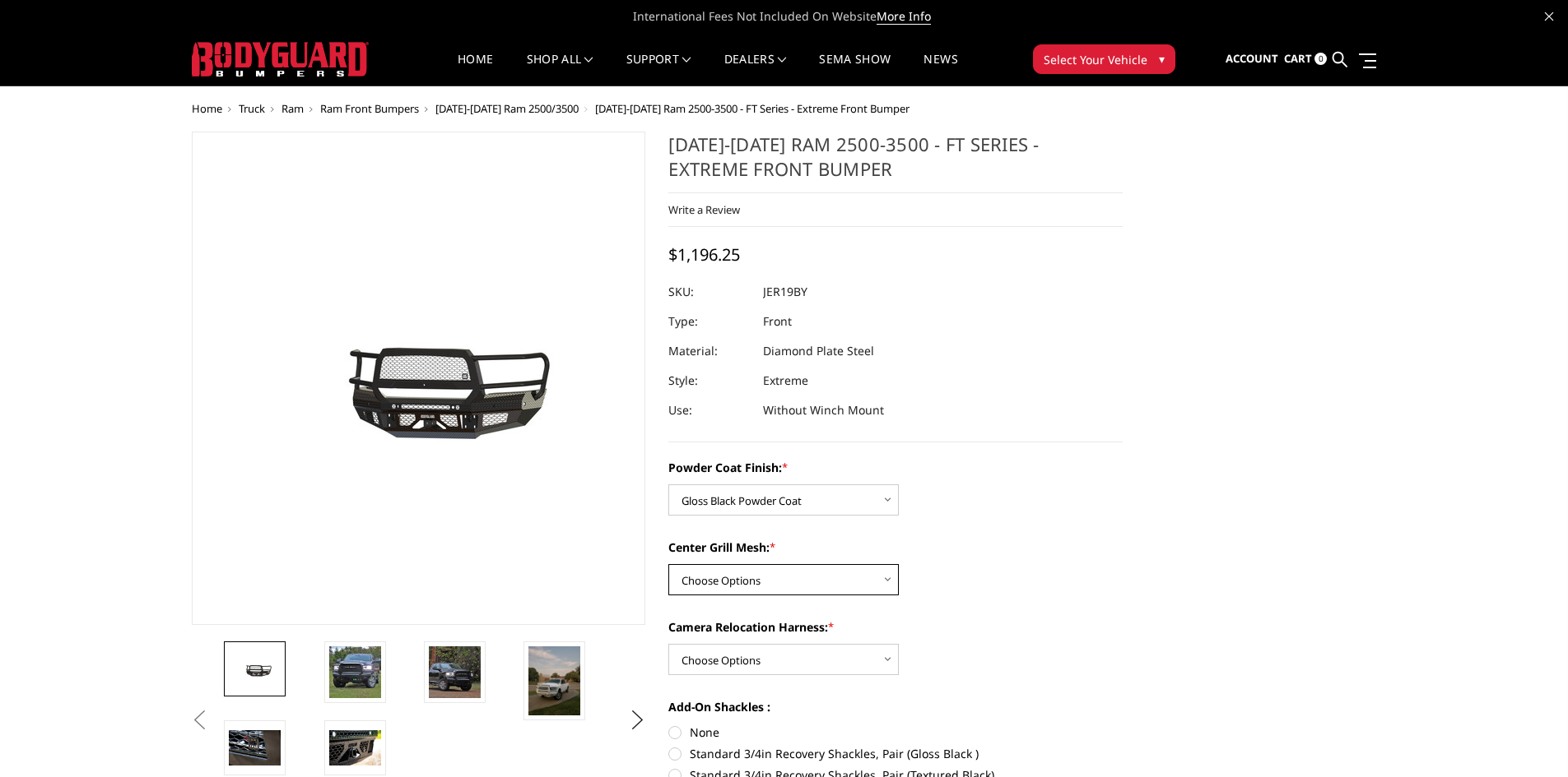
click at [734, 579] on select "Choose Options WITH Expanded Metal in Center Grill WITHOUT Expanded Metal in Ce…" at bounding box center [784, 580] width 231 height 31
select select "3217"
click at [669, 564] on select "Choose Options WITH Expanded Metal in Center Grill WITHOUT Expanded Metal in Ce…" at bounding box center [784, 580] width 231 height 31
click at [804, 664] on select "Choose Options WITH Camera Relocation Harness WITHOUT Camera Relocation Harness" at bounding box center [784, 659] width 231 height 31
click at [669, 644] on select "Choose Options WITH Camera Relocation Harness WITHOUT Camera Relocation Harness" at bounding box center [784, 659] width 231 height 31
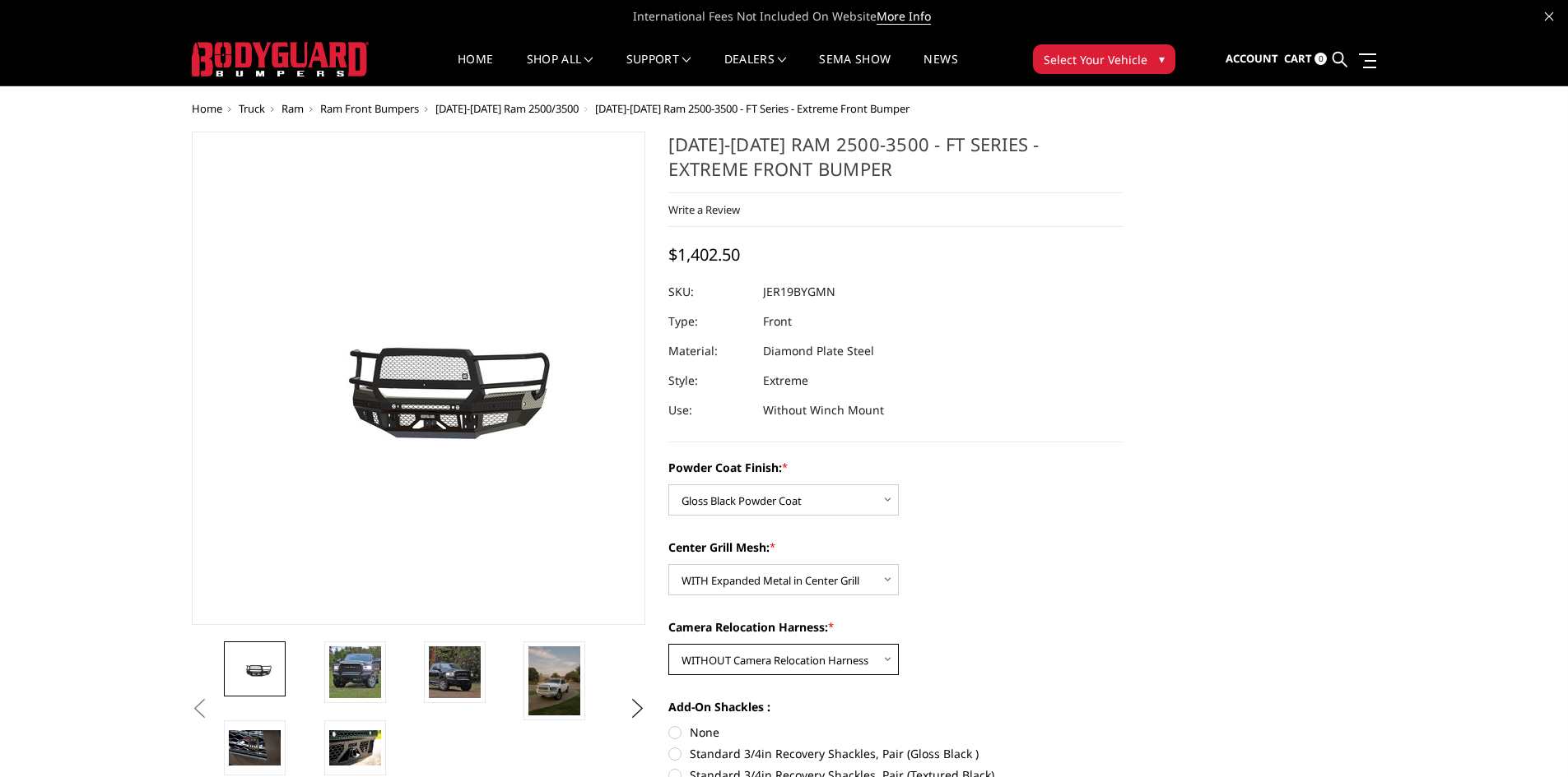
click at [819, 665] on select "Choose Options WITH Camera Relocation Harness WITHOUT Camera Relocation Harness" at bounding box center [784, 659] width 231 height 31
select select "3219"
click at [669, 644] on select "Choose Options WITH Camera Relocation Harness WITHOUT Camera Relocation Harness" at bounding box center [784, 659] width 231 height 31
click at [828, 676] on div "Powder Coat Finish: * Choose Options Bare Metal Gloss Black Powder Coat Texture…" at bounding box center [896, 662] width 454 height 406
click at [844, 660] on select "Choose Options WITH Camera Relocation Harness WITHOUT Camera Relocation Harness" at bounding box center [784, 659] width 231 height 31
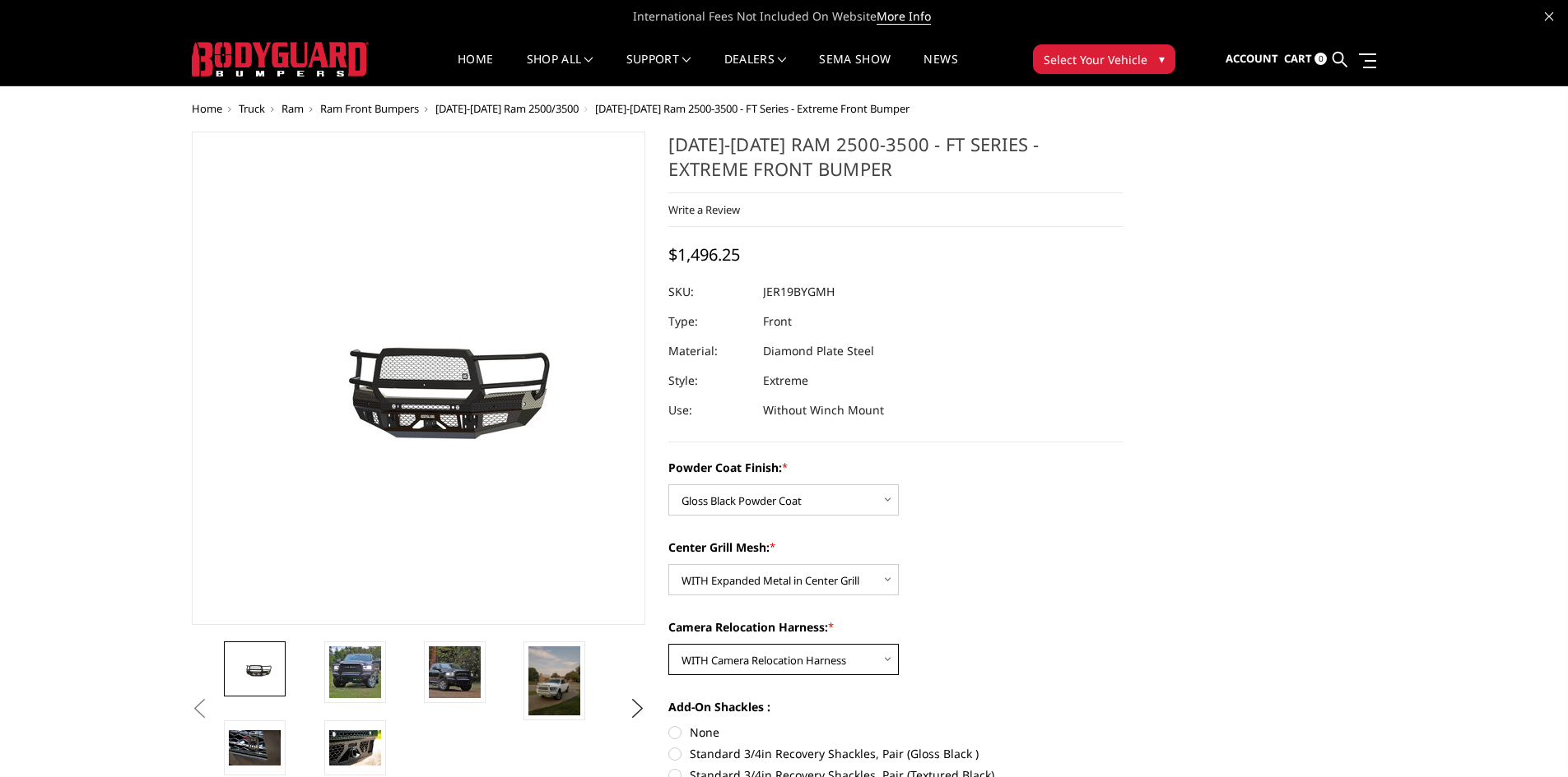
select select
click at [669, 644] on select "Choose Options WITH Camera Relocation Harness WITHOUT Camera Relocation Harness" at bounding box center [784, 659] width 231 height 31
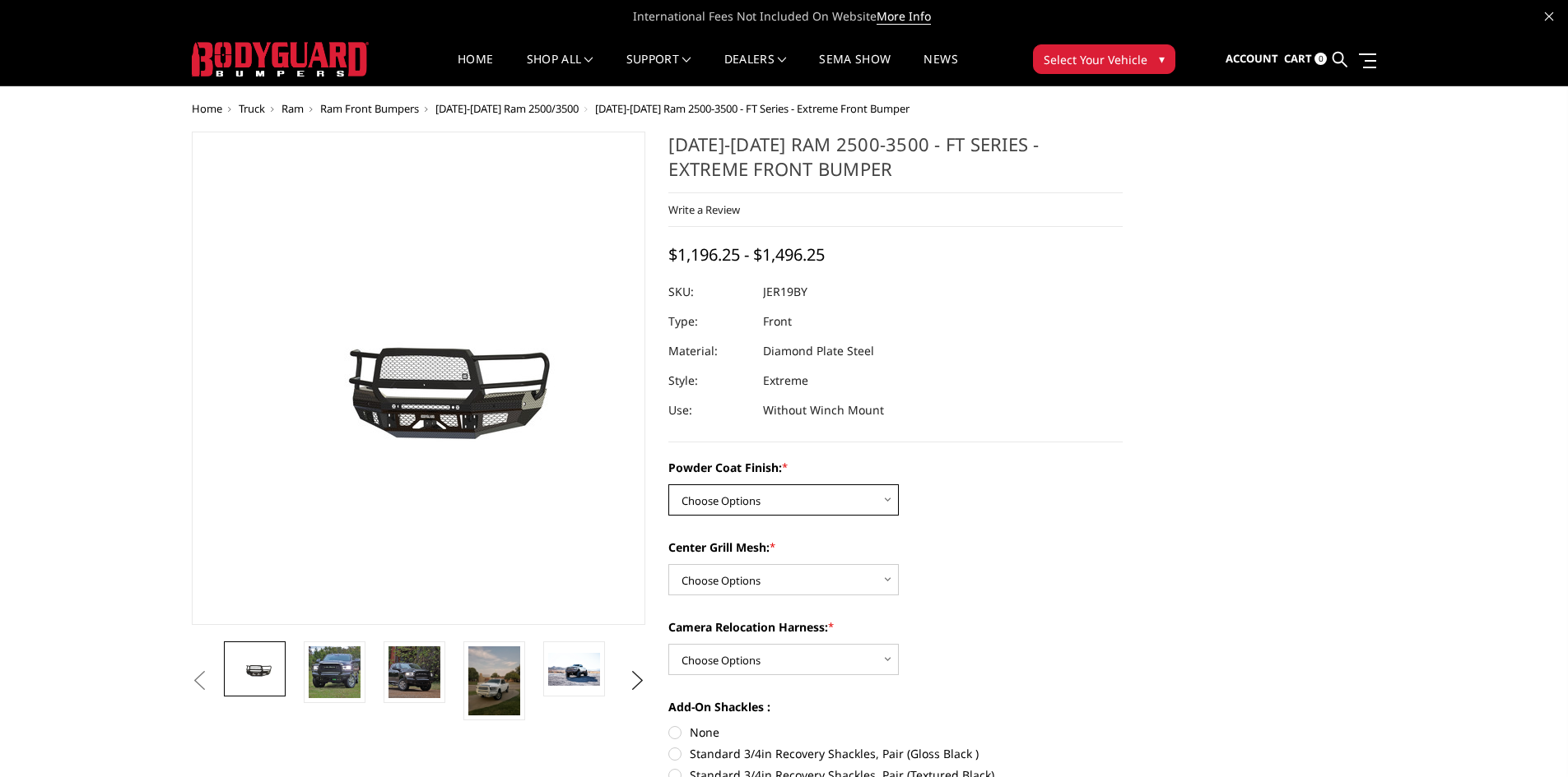
click at [837, 495] on select "Choose Options Bare Metal Gloss Black Powder Coat Textured Black Powder Coat" at bounding box center [784, 500] width 231 height 31
select select "3215"
click at [669, 485] on select "Choose Options Bare Metal Gloss Black Powder Coat Textured Black Powder Coat" at bounding box center [784, 500] width 231 height 31
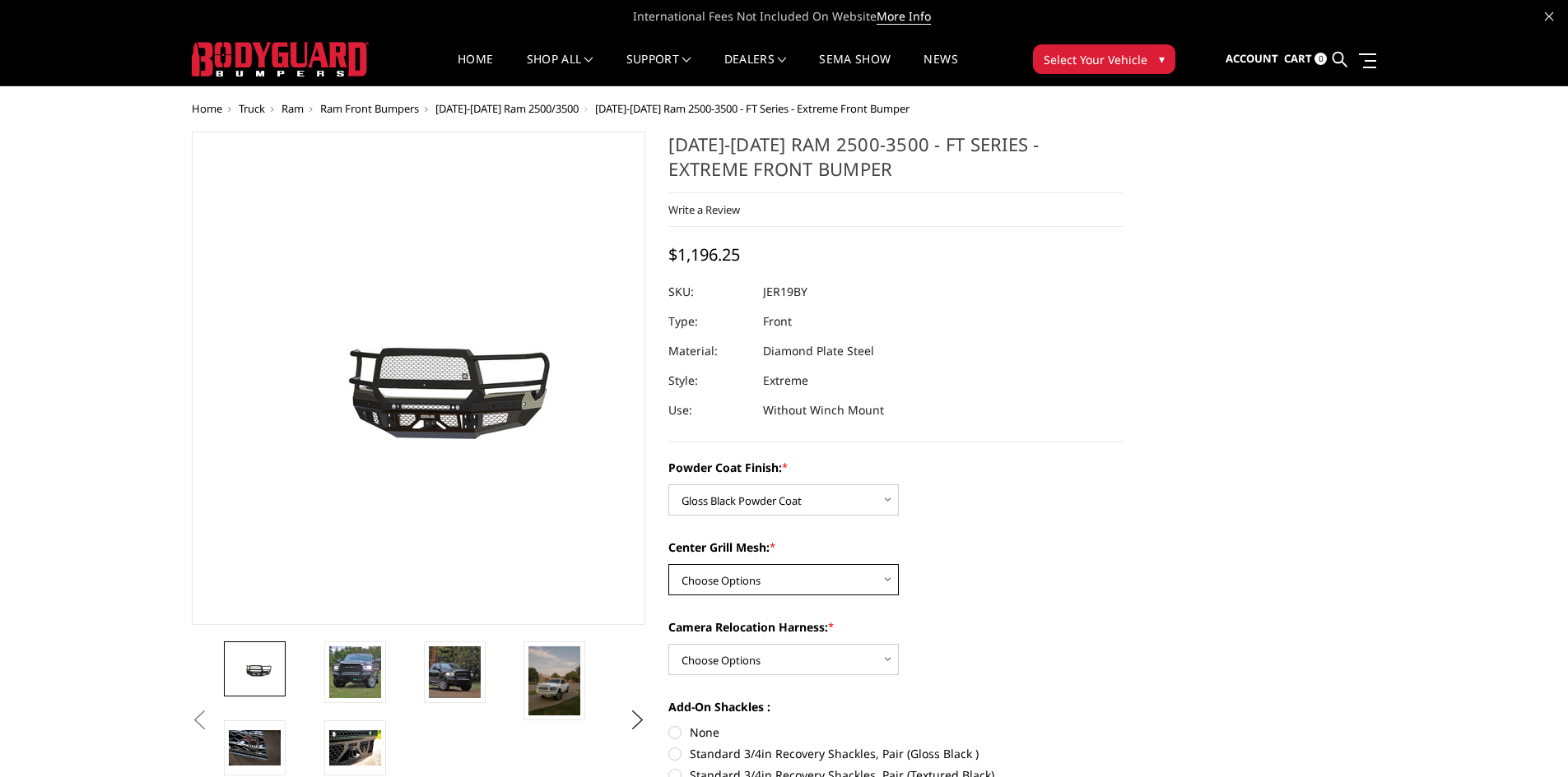
click at [771, 573] on select "Choose Options WITH Expanded Metal in Center Grill WITHOUT Expanded Metal in Ce…" at bounding box center [784, 580] width 231 height 31
select select "3217"
click at [669, 564] on select "Choose Options WITH Expanded Metal in Center Grill WITHOUT Expanded Metal in Ce…" at bounding box center [784, 580] width 231 height 31
click at [740, 657] on select "Choose Options WITH Camera Relocation Harness WITHOUT Camera Relocation Harness" at bounding box center [784, 659] width 231 height 31
select select "3220"
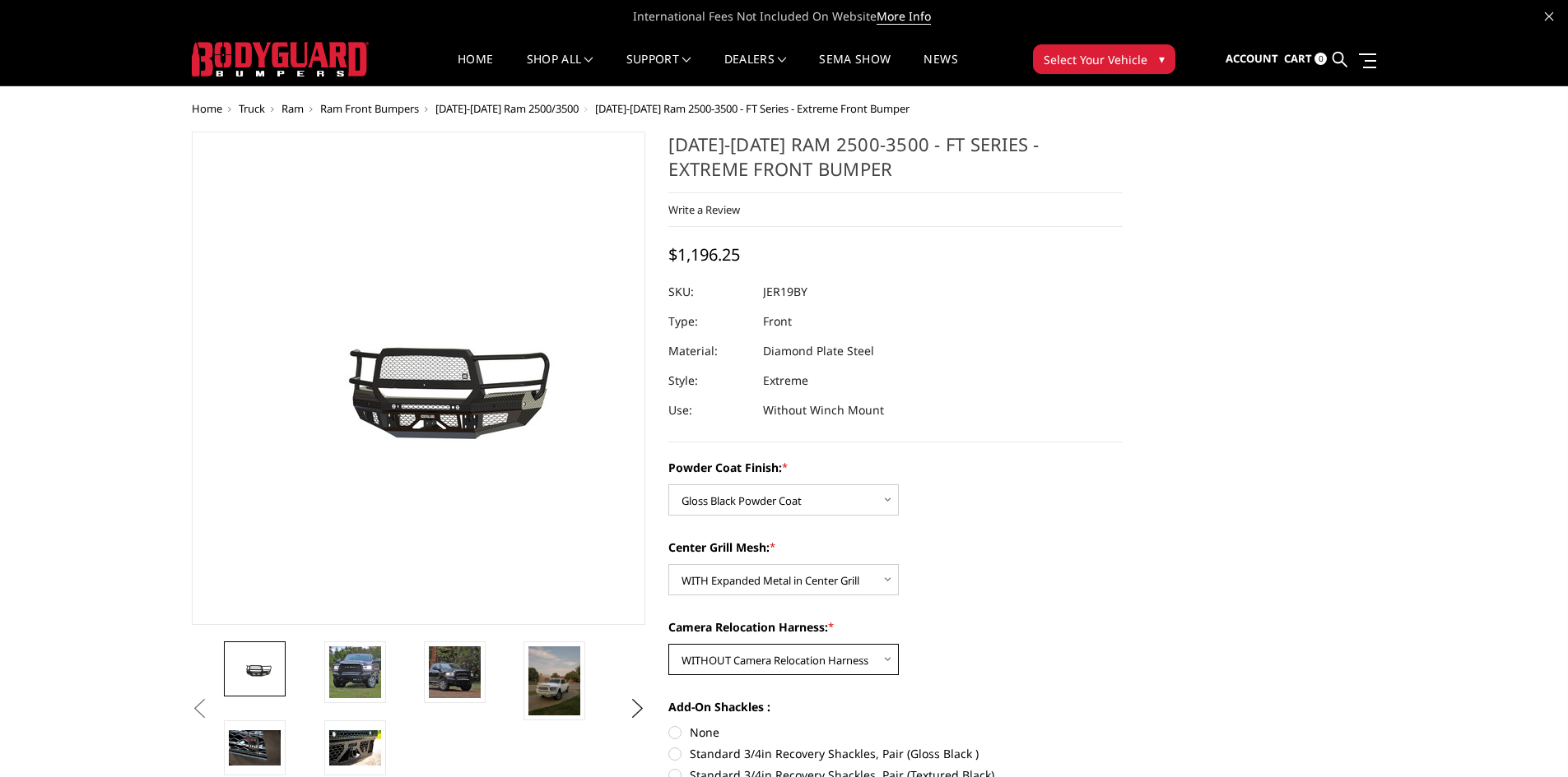
click at [669, 644] on select "Choose Options WITH Camera Relocation Harness WITHOUT Camera Relocation Harness" at bounding box center [784, 659] width 231 height 31
click at [766, 666] on select "Choose Options WITH Camera Relocation Harness WITHOUT Camera Relocation Harness" at bounding box center [784, 659] width 231 height 31
click at [669, 644] on select "Choose Options WITH Camera Relocation Harness WITHOUT Camera Relocation Harness" at bounding box center [784, 659] width 231 height 31
click at [793, 664] on select "Choose Options WITH Camera Relocation Harness WITHOUT Camera Relocation Harness" at bounding box center [784, 659] width 231 height 31
select select "3219"
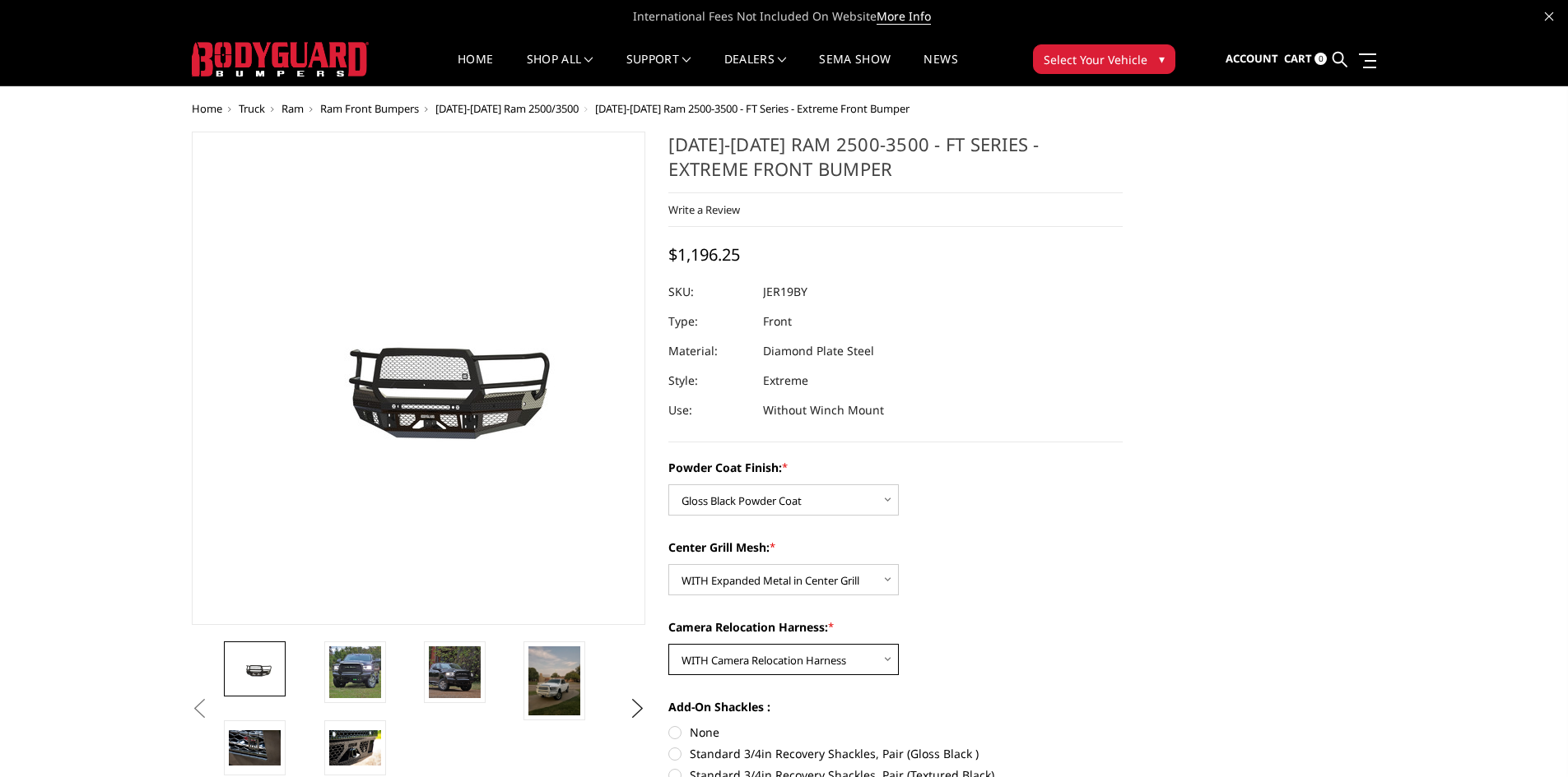
click at [669, 644] on select "Choose Options WITH Camera Relocation Harness WITHOUT Camera Relocation Harness" at bounding box center [784, 659] width 231 height 31
click at [822, 668] on select "Choose Options WITH Camera Relocation Harness WITHOUT Camera Relocation Harness" at bounding box center [784, 659] width 231 height 31
click at [669, 644] on select "Choose Options WITH Camera Relocation Harness WITHOUT Camera Relocation Harness" at bounding box center [784, 659] width 231 height 31
click at [832, 660] on select "Choose Options WITH Camera Relocation Harness WITHOUT Camera Relocation Harness" at bounding box center [784, 659] width 231 height 31
select select "3220"
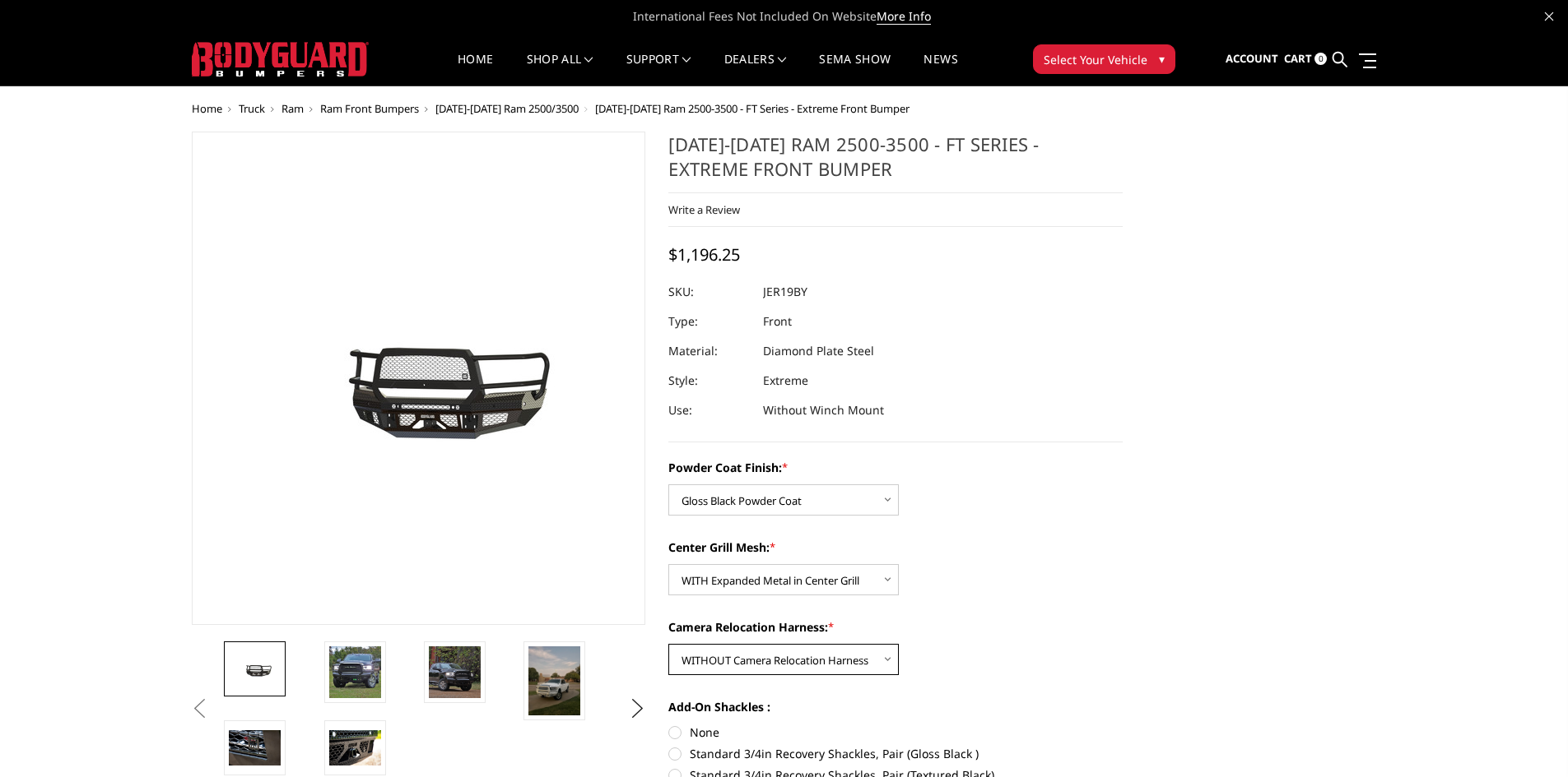
click at [669, 644] on select "Choose Options WITH Camera Relocation Harness WITHOUT Camera Relocation Harness" at bounding box center [784, 659] width 231 height 31
click at [829, 667] on select "Choose Options WITH Camera Relocation Harness WITHOUT Camera Relocation Harness" at bounding box center [784, 659] width 231 height 31
select select
click at [669, 644] on select "Choose Options WITH Camera Relocation Harness WITHOUT Camera Relocation Harness" at bounding box center [784, 659] width 231 height 31
click at [695, 575] on select "Choose Options WITH Expanded Metal in Center Grill WITHOUT Expanded Metal in Ce…" at bounding box center [784, 580] width 231 height 31
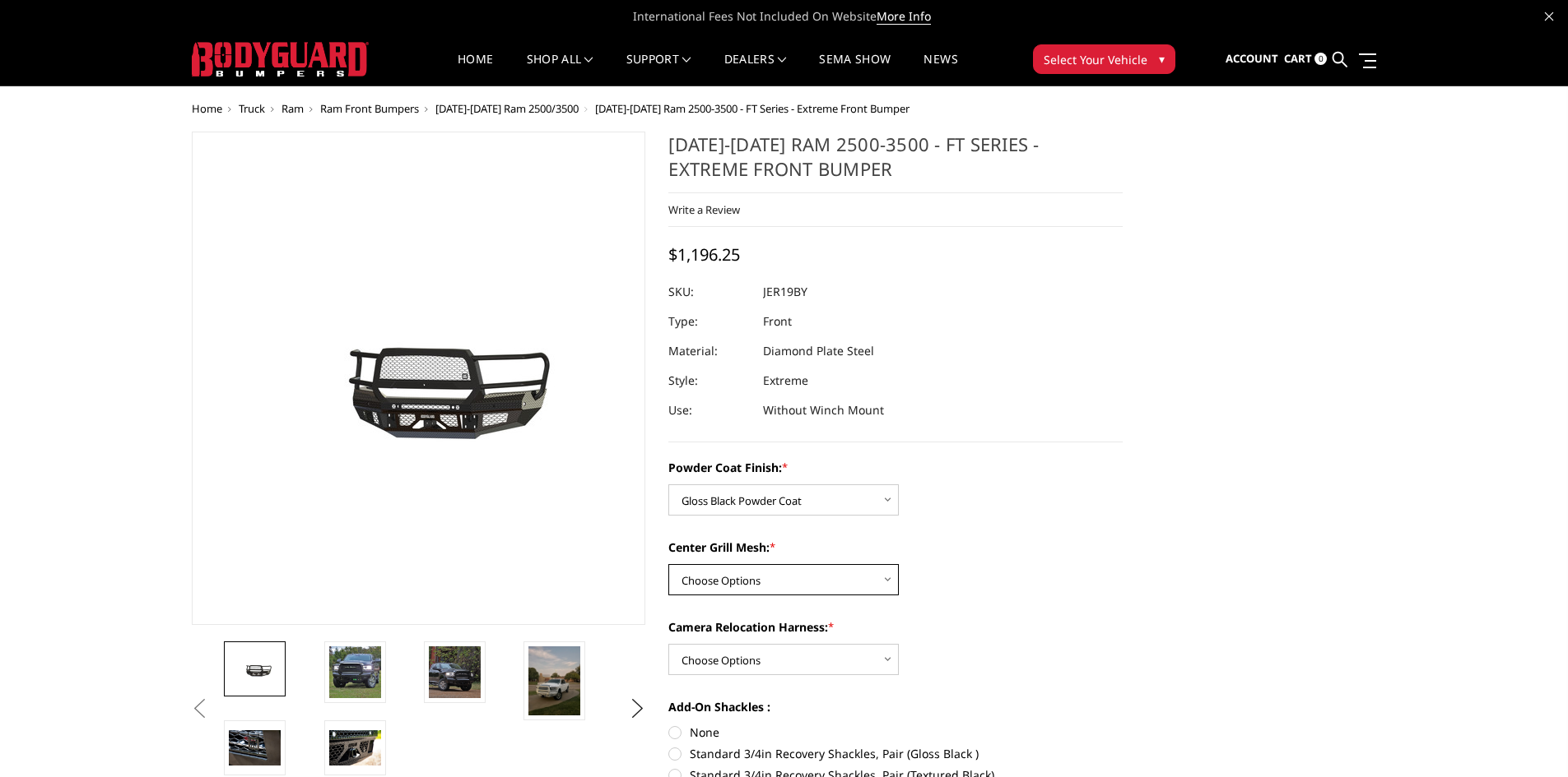
click at [669, 564] on select "Choose Options WITH Expanded Metal in Center Grill WITHOUT Expanded Metal in Ce…" at bounding box center [784, 580] width 231 height 31
click at [729, 584] on select "Choose Options WITH Expanded Metal in Center Grill WITHOUT Expanded Metal in Ce…" at bounding box center [784, 580] width 231 height 31
click at [669, 564] on select "Choose Options WITH Expanded Metal in Center Grill WITHOUT Expanded Metal in Ce…" at bounding box center [784, 580] width 231 height 31
click at [764, 584] on select "Choose Options WITH Expanded Metal in Center Grill WITHOUT Expanded Metal in Ce…" at bounding box center [784, 580] width 231 height 31
select select "3217"
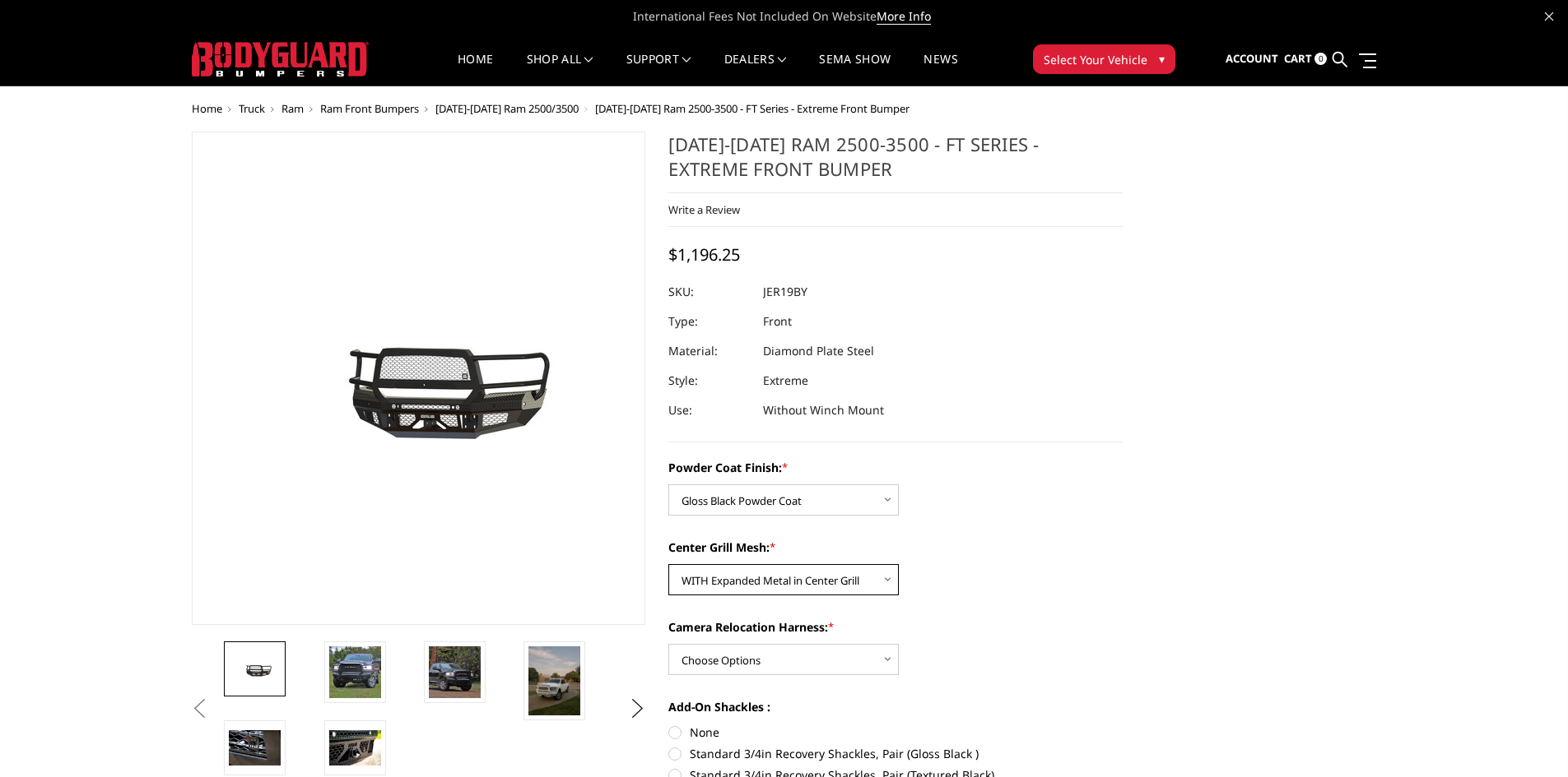
click at [669, 564] on select "Choose Options WITH Expanded Metal in Center Grill WITHOUT Expanded Metal in Ce…" at bounding box center [784, 580] width 231 height 31
click at [748, 668] on select "Choose Options WITH Camera Relocation Harness WITHOUT Camera Relocation Harness" at bounding box center [784, 659] width 231 height 31
select select "3219"
click at [669, 644] on select "Choose Options WITH Camera Relocation Harness WITHOUT Camera Relocation Harness" at bounding box center [784, 659] width 231 height 31
click at [786, 580] on select "Choose Options WITH Expanded Metal in Center Grill WITHOUT Expanded Metal in Ce…" at bounding box center [784, 580] width 231 height 31
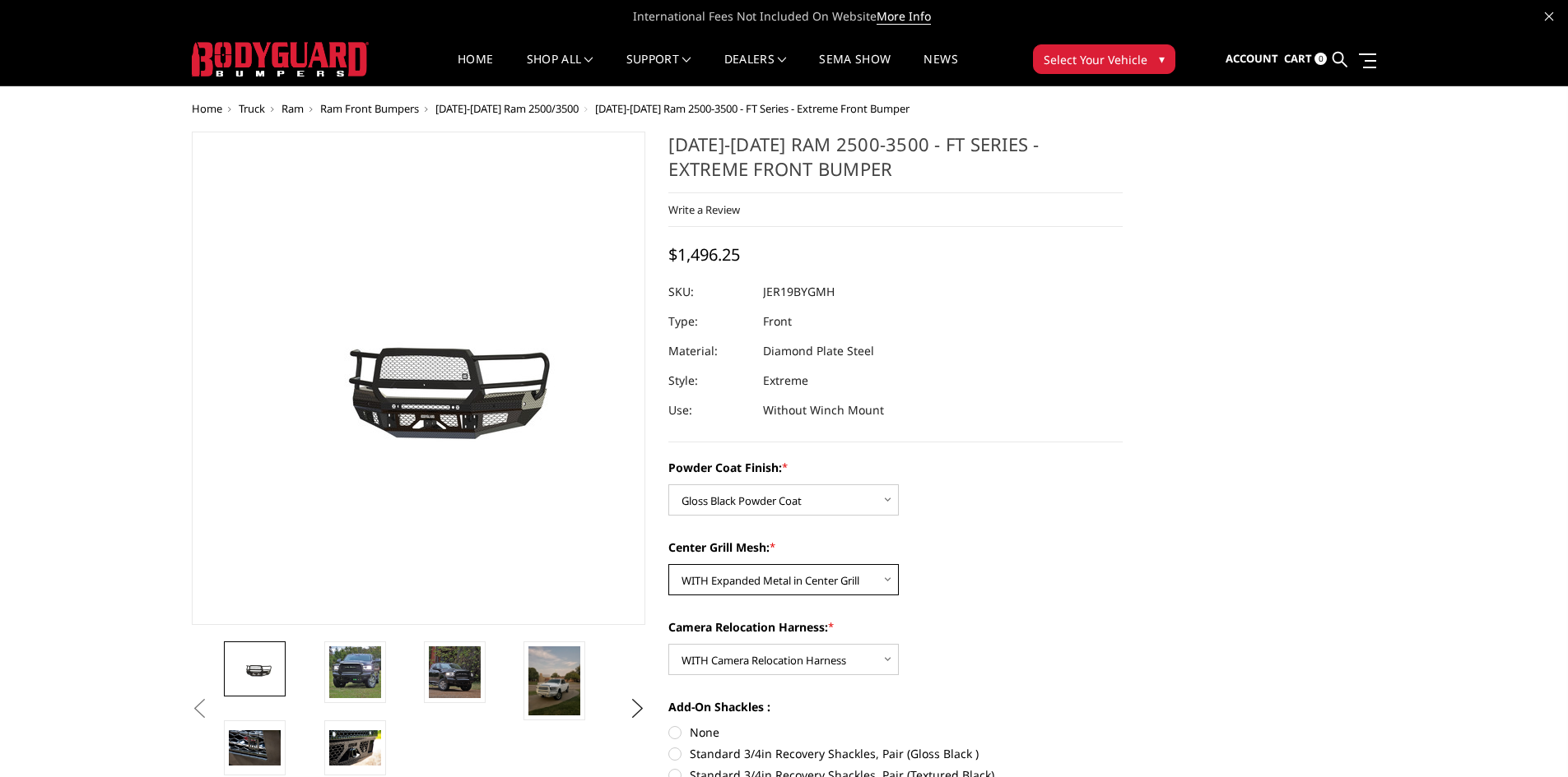
select select
click at [669, 564] on select "Choose Options WITH Expanded Metal in Center Grill WITHOUT Expanded Metal in Ce…" at bounding box center [784, 580] width 231 height 31
click at [744, 653] on select "Choose Options WITH Camera Relocation Harness WITHOUT Camera Relocation Harness" at bounding box center [784, 659] width 231 height 31
click at [669, 644] on select "Choose Options WITH Camera Relocation Harness WITHOUT Camera Relocation Harness" at bounding box center [784, 659] width 231 height 31
click at [748, 663] on select "Choose Options WITH Camera Relocation Harness WITHOUT Camera Relocation Harness" at bounding box center [784, 659] width 231 height 31
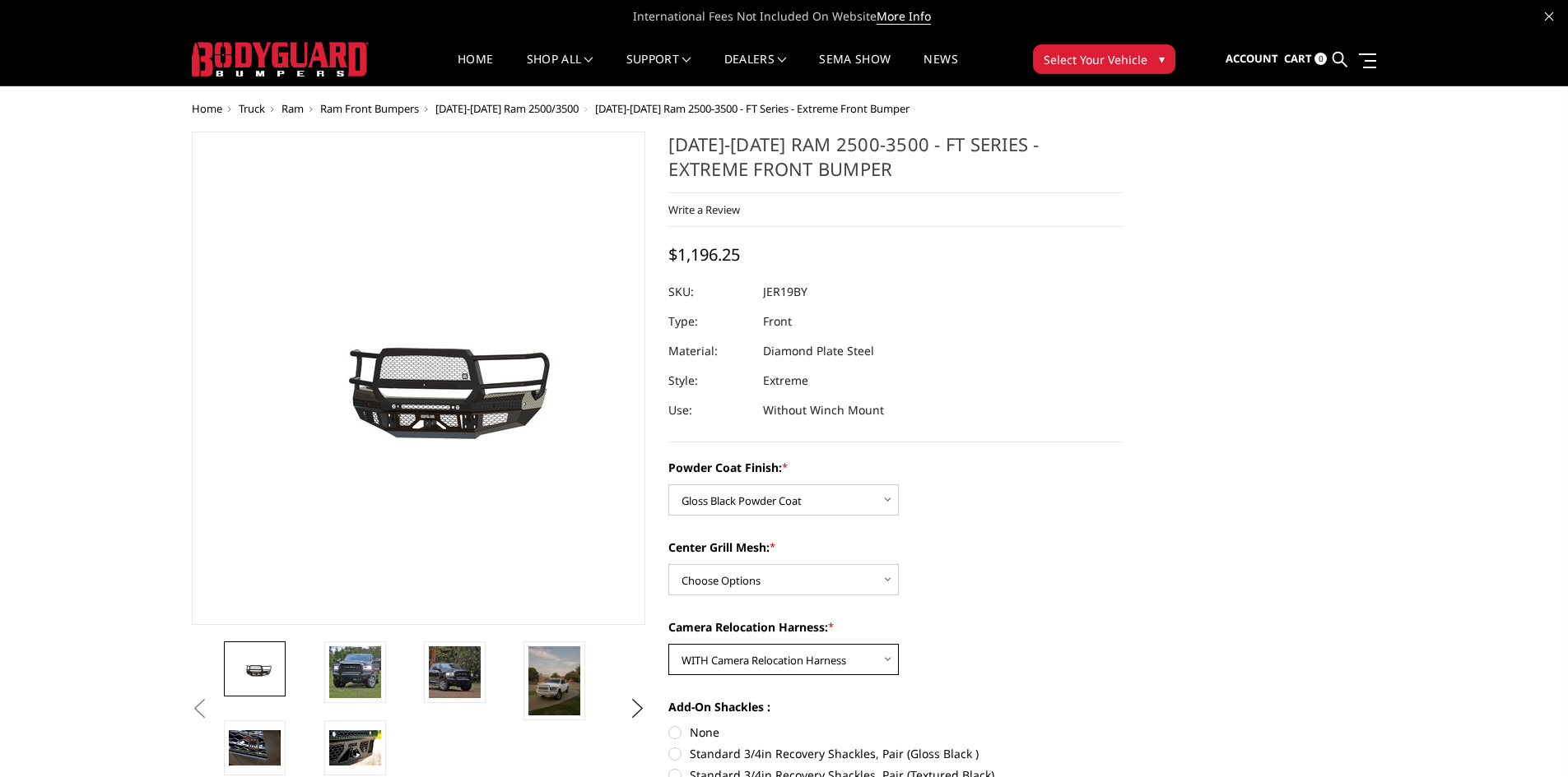
select select "3220"
click at [669, 644] on select "Choose Options WITH Camera Relocation Harness WITHOUT Camera Relocation Harness" at bounding box center [784, 659] width 231 height 31
click at [741, 663] on select "Choose Options WITH Camera Relocation Harness WITHOUT Camera Relocation Harness" at bounding box center [784, 659] width 231 height 31
select select
click at [669, 644] on select "Choose Options WITH Camera Relocation Harness WITHOUT Camera Relocation Harness" at bounding box center [784, 659] width 231 height 31
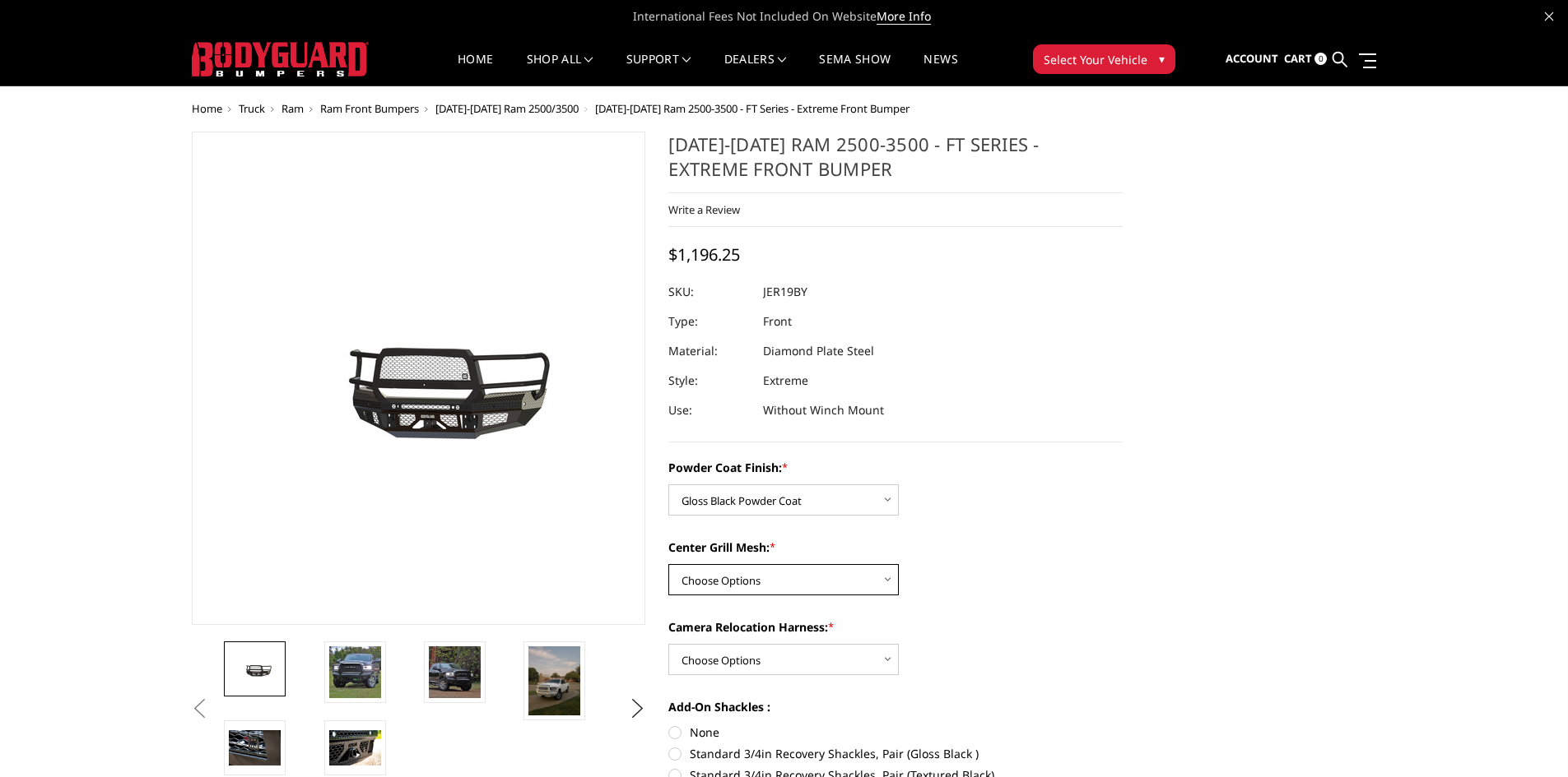
click at [784, 572] on select "Choose Options WITH Expanded Metal in Center Grill WITHOUT Expanded Metal in Ce…" at bounding box center [784, 580] width 231 height 31
select select "3217"
click at [669, 564] on select "Choose Options WITH Expanded Metal in Center Grill WITHOUT Expanded Metal in Ce…" at bounding box center [784, 580] width 231 height 31
click at [481, 679] on link at bounding box center [454, 672] width 62 height 62
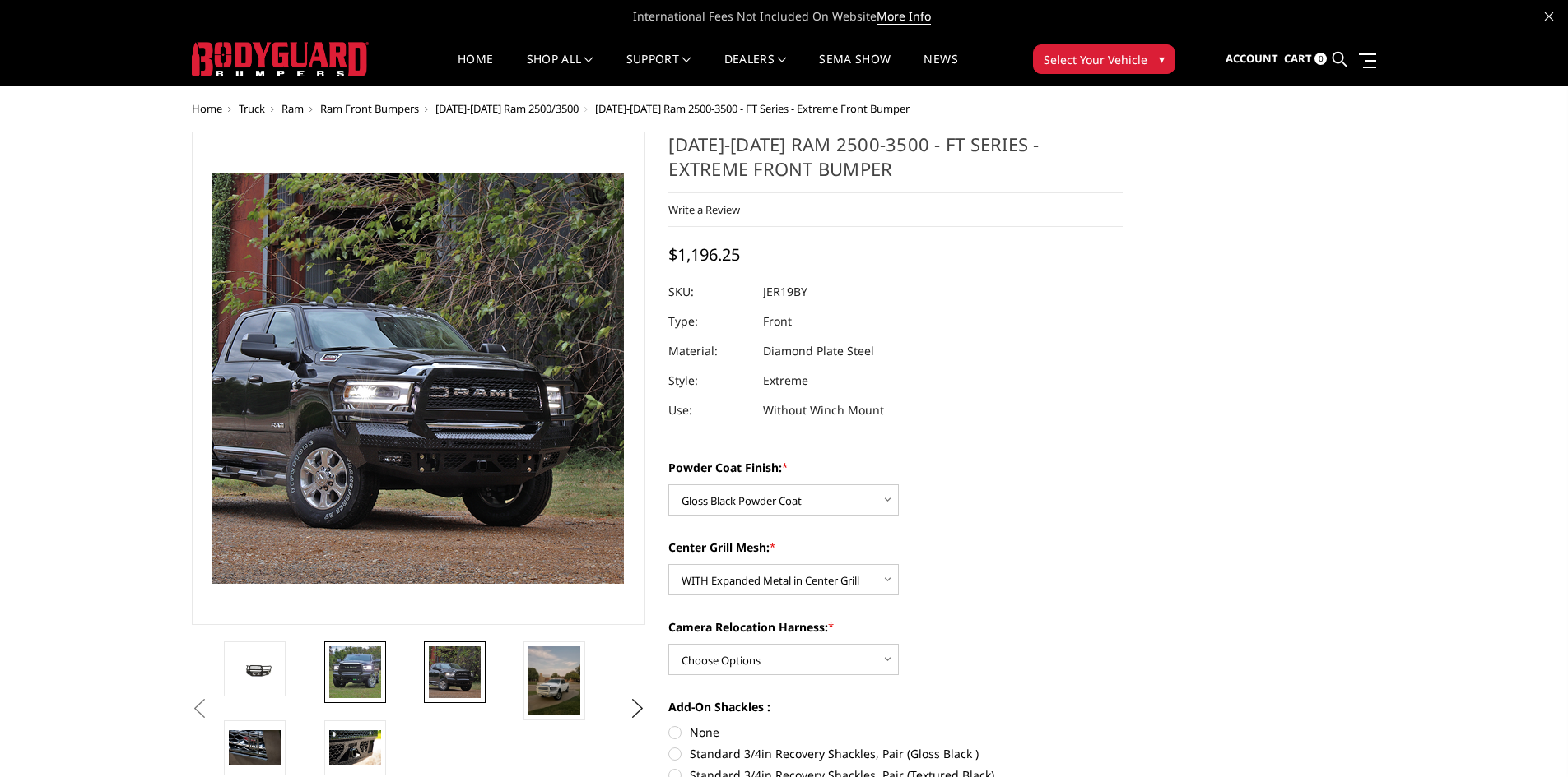
click at [355, 660] on img at bounding box center [355, 673] width 52 height 52
